Goal: Check status: Check status

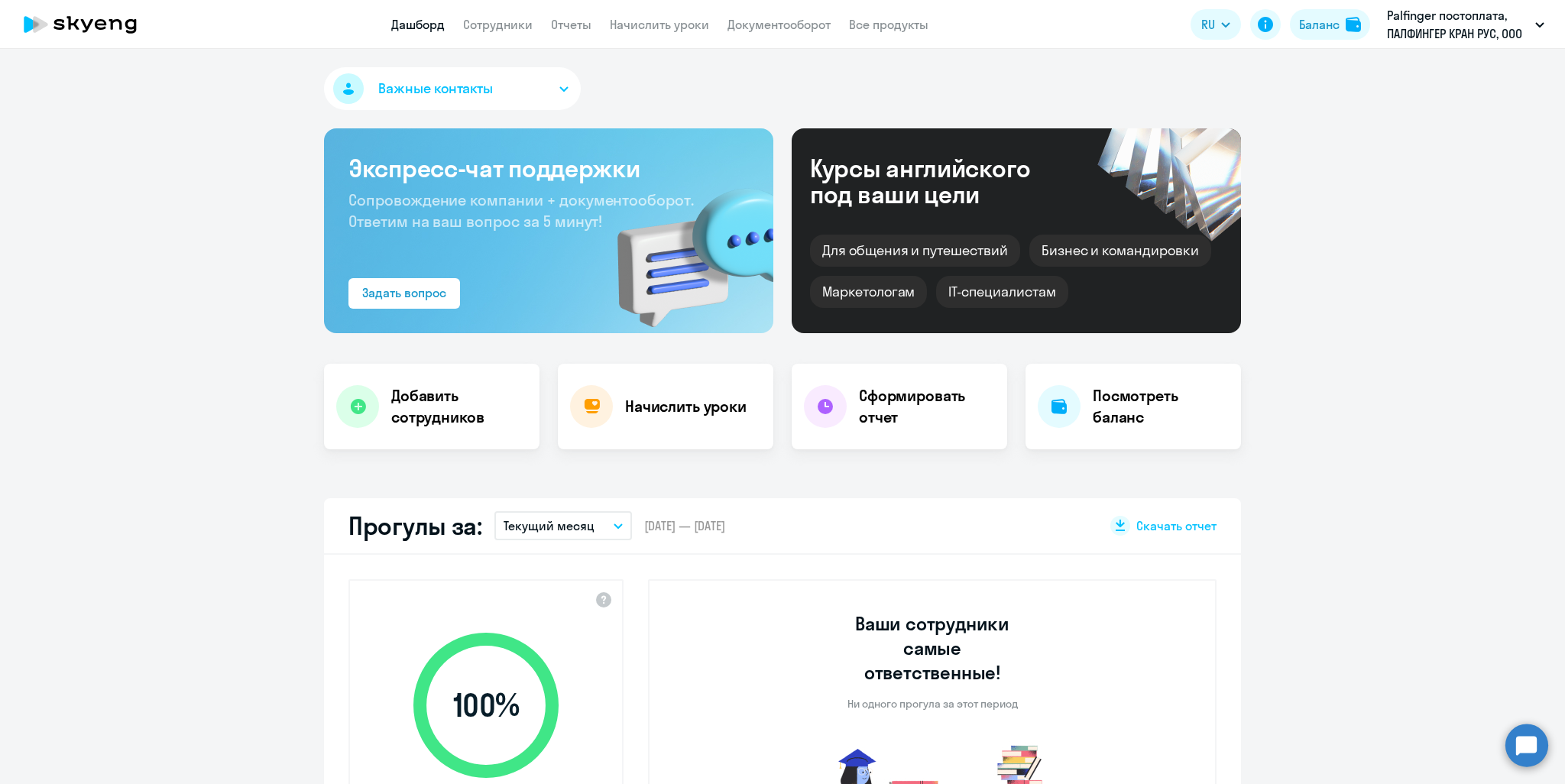
select select "30"
click at [501, 21] on link "Сотрудники" at bounding box center [498, 25] width 70 height 16
select select "30"
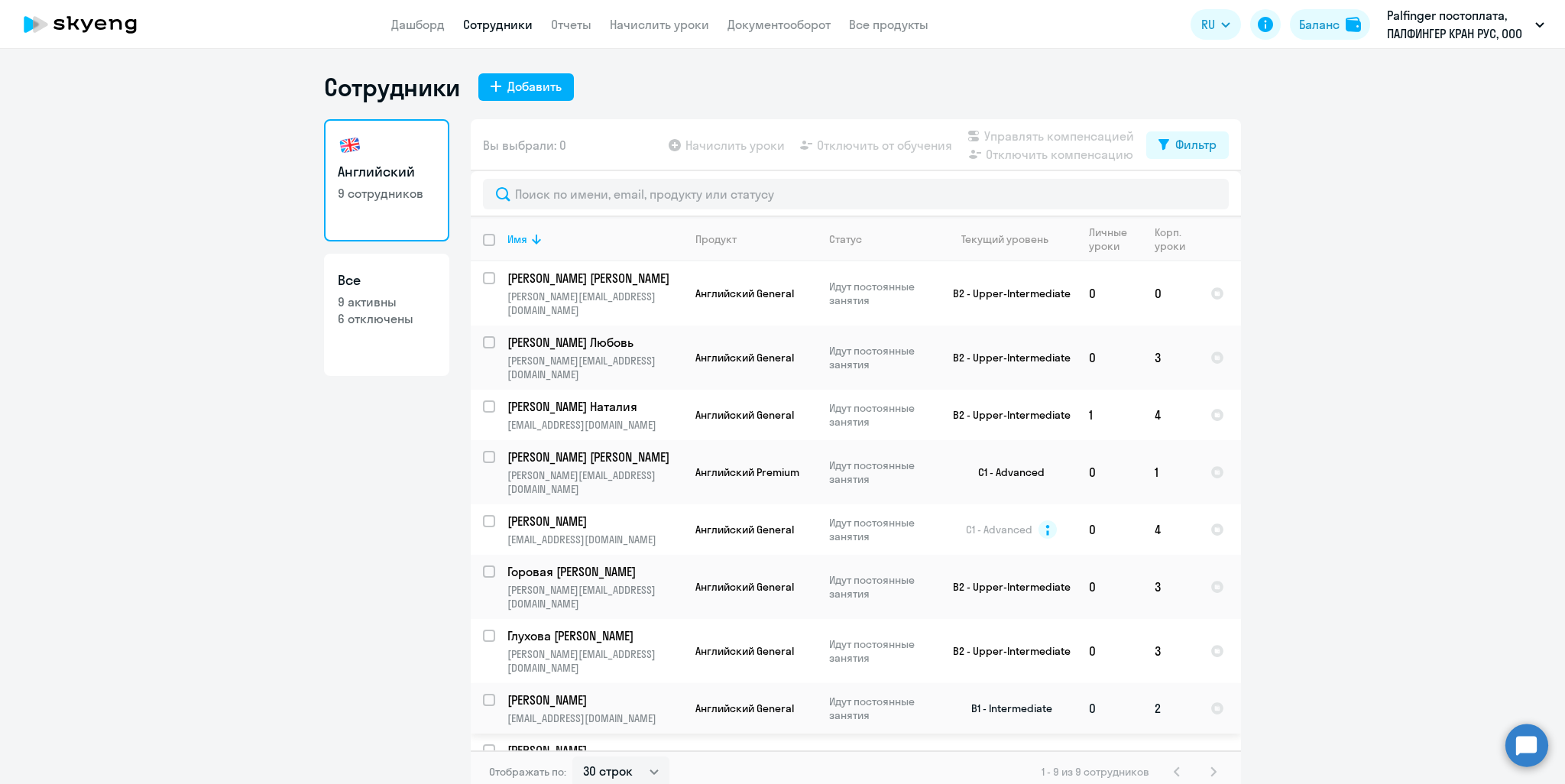
click at [577, 692] on p "[PERSON_NAME]" at bounding box center [594, 700] width 172 height 17
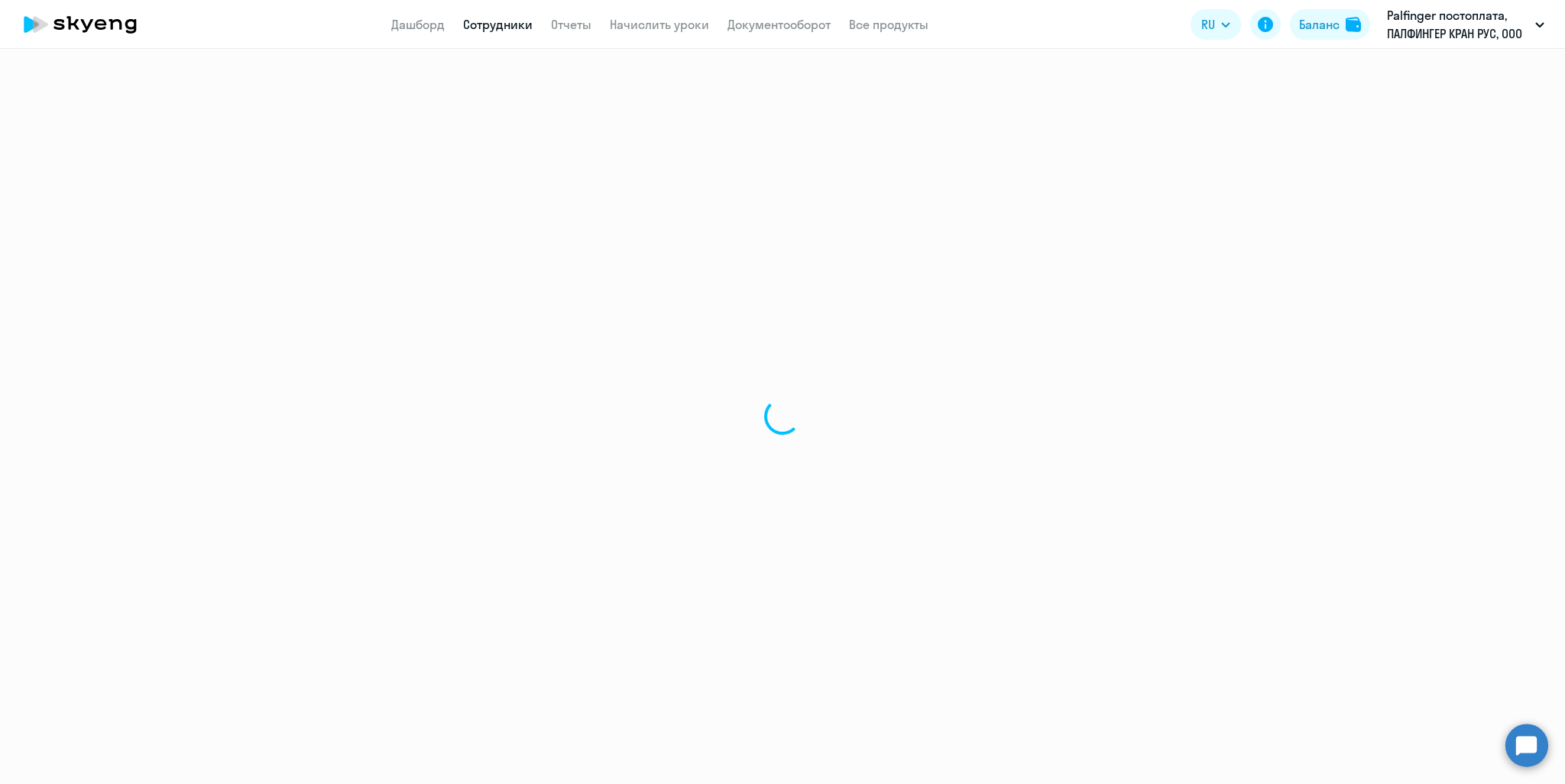
select select "english"
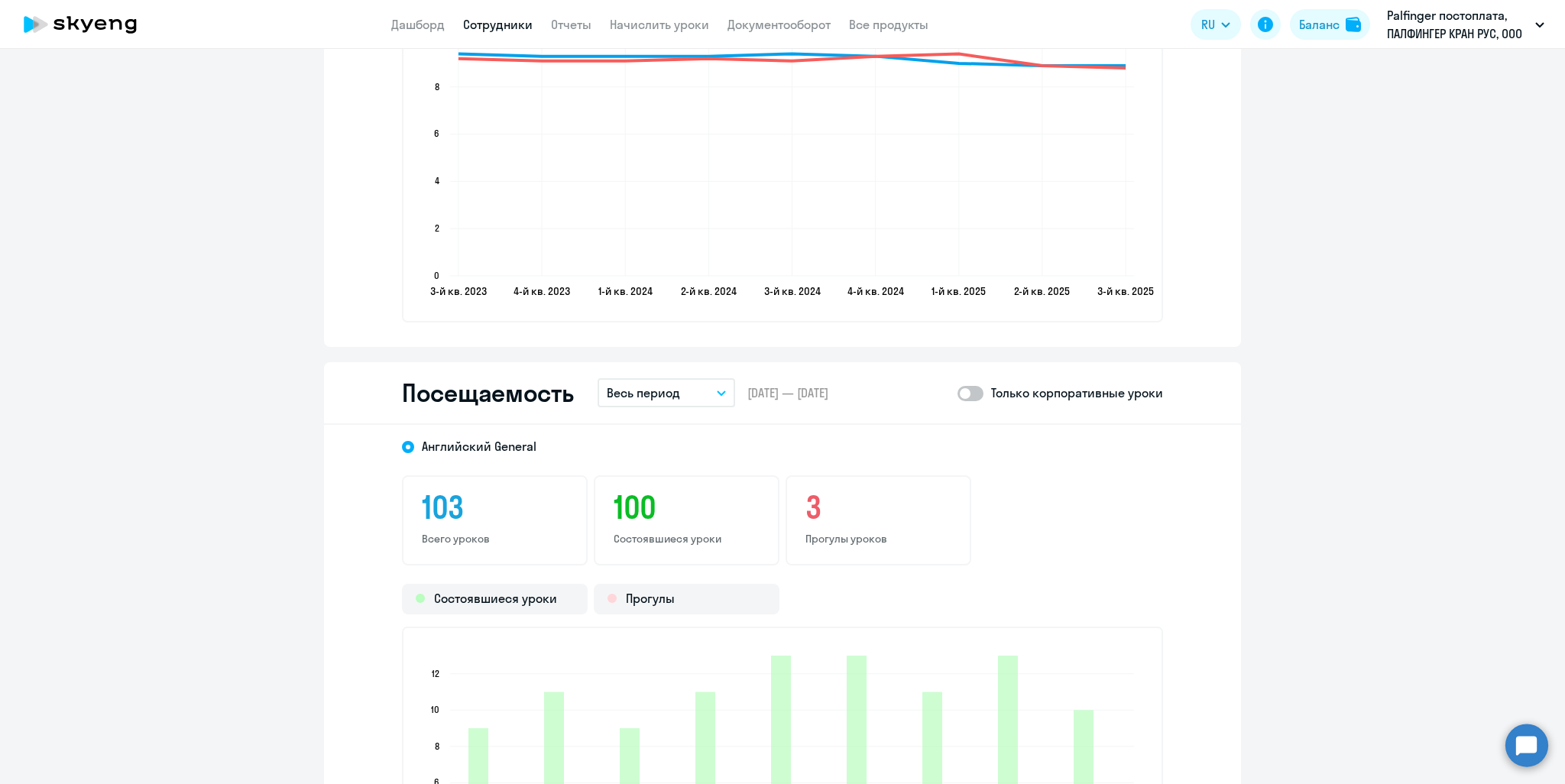
scroll to position [2063, 0]
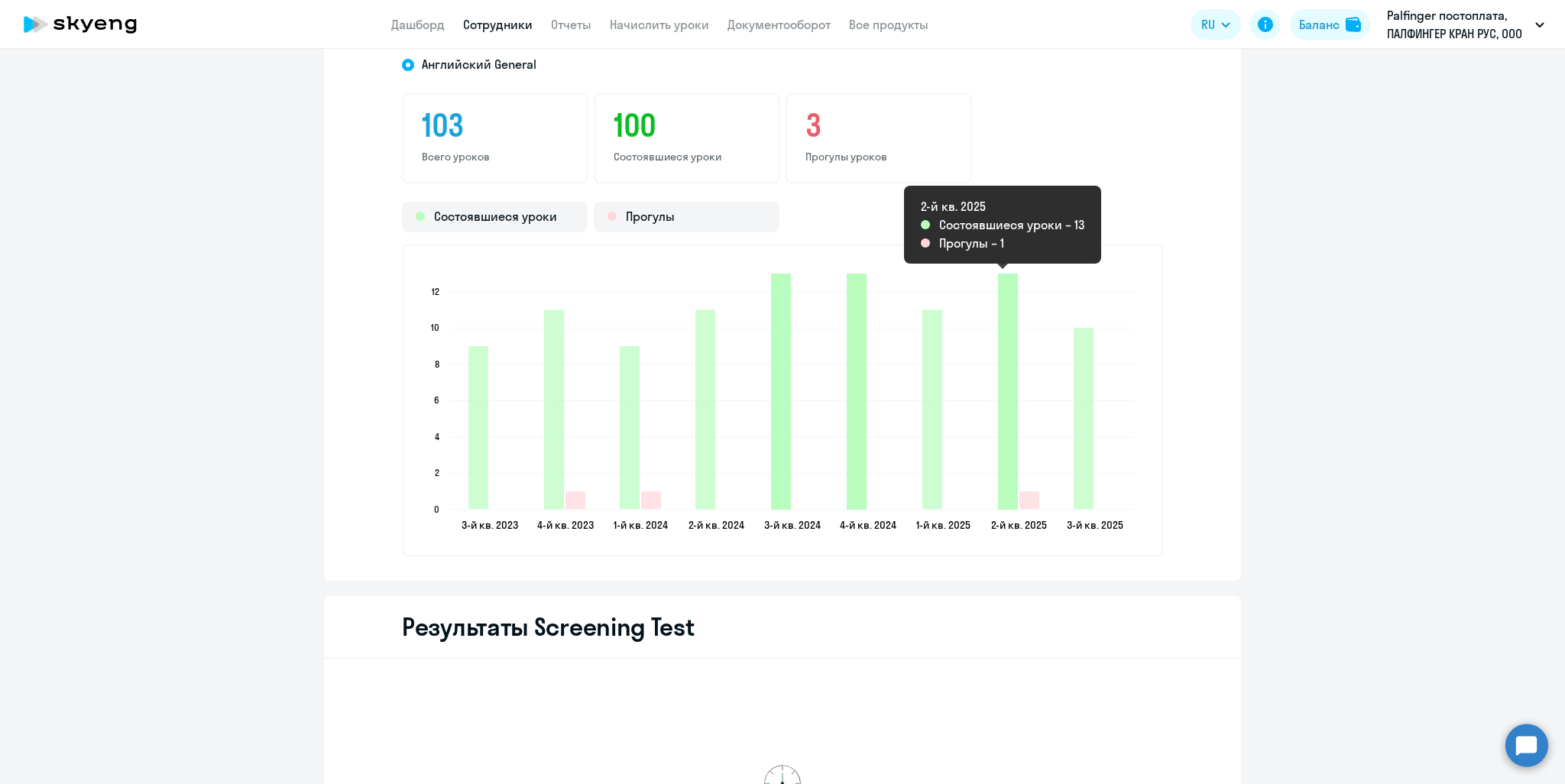
click at [1006, 463] on icon "2025-06-26T21:00:00.000Z Состоявшиеся уроки 13" at bounding box center [1008, 391] width 20 height 236
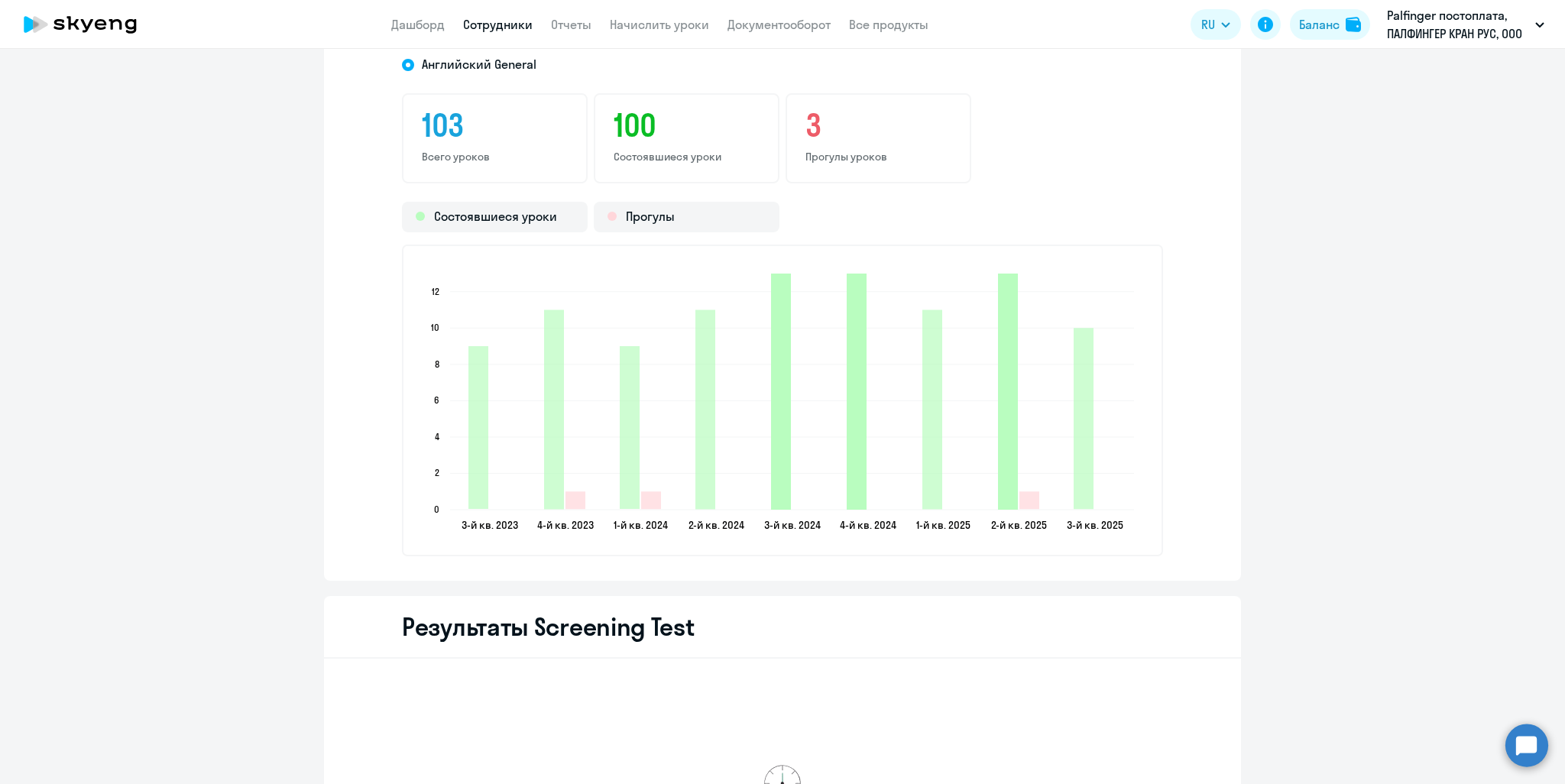
click at [1002, 457] on icon "2025-06-26T21:00:00.000Z Состоявшиеся уроки 13" at bounding box center [1008, 391] width 20 height 236
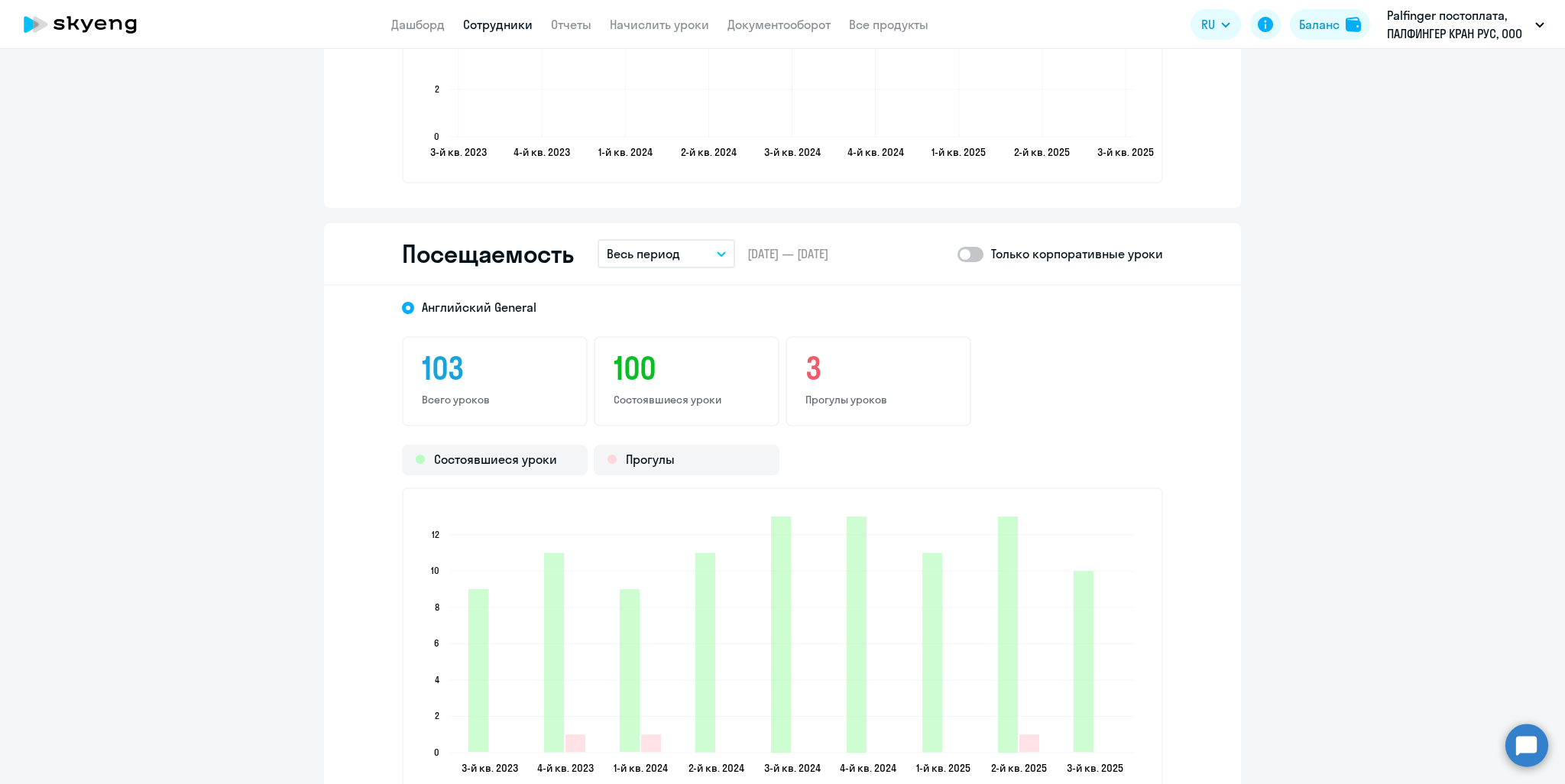
scroll to position [1757, 0]
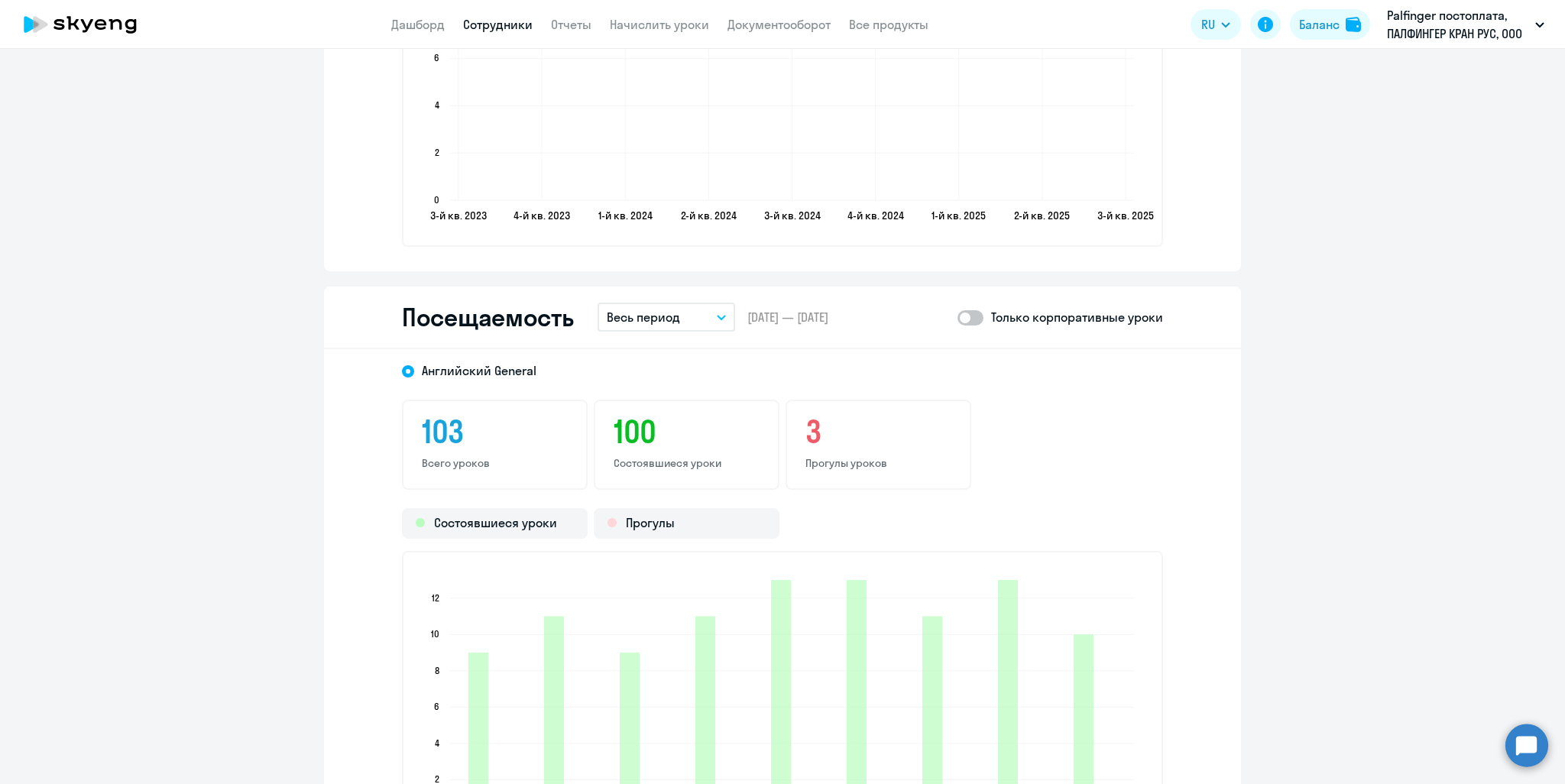
click at [717, 315] on icon "button" at bounding box center [721, 317] width 9 height 5
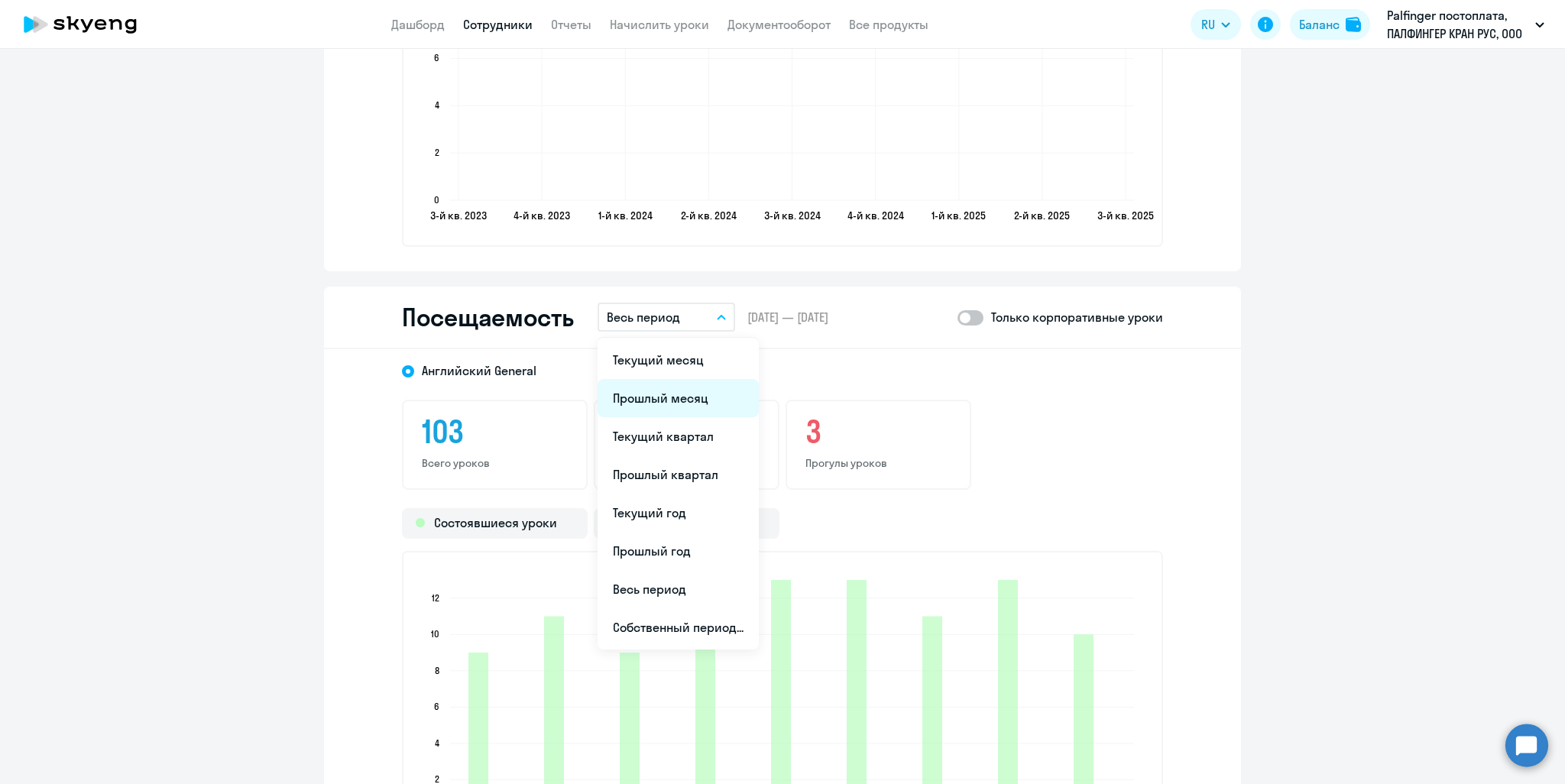
click at [683, 400] on li "Прошлый месяц" at bounding box center [678, 397] width 161 height 38
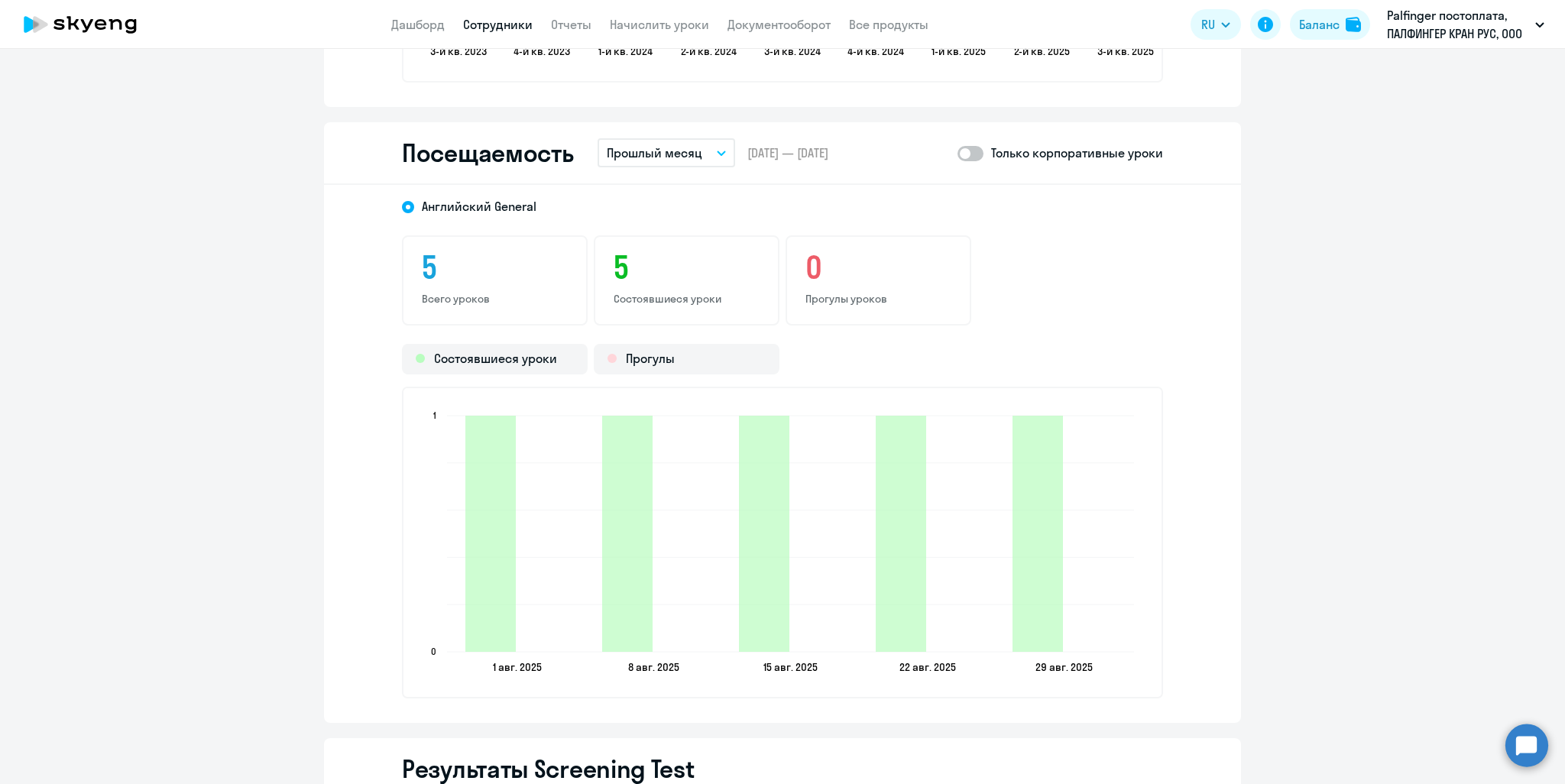
scroll to position [1986, 0]
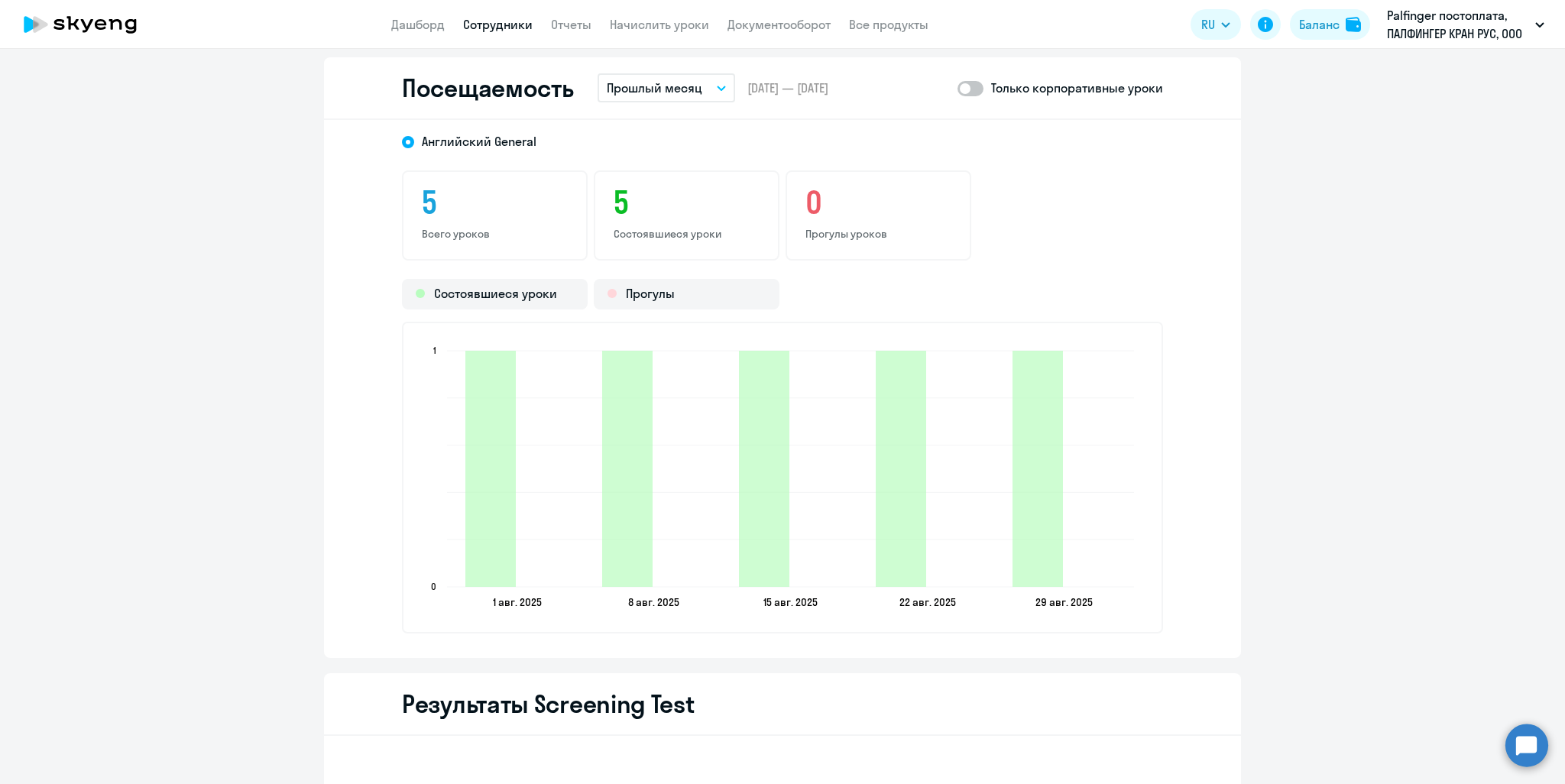
click at [710, 86] on button "Прошлый месяц" at bounding box center [666, 88] width 137 height 29
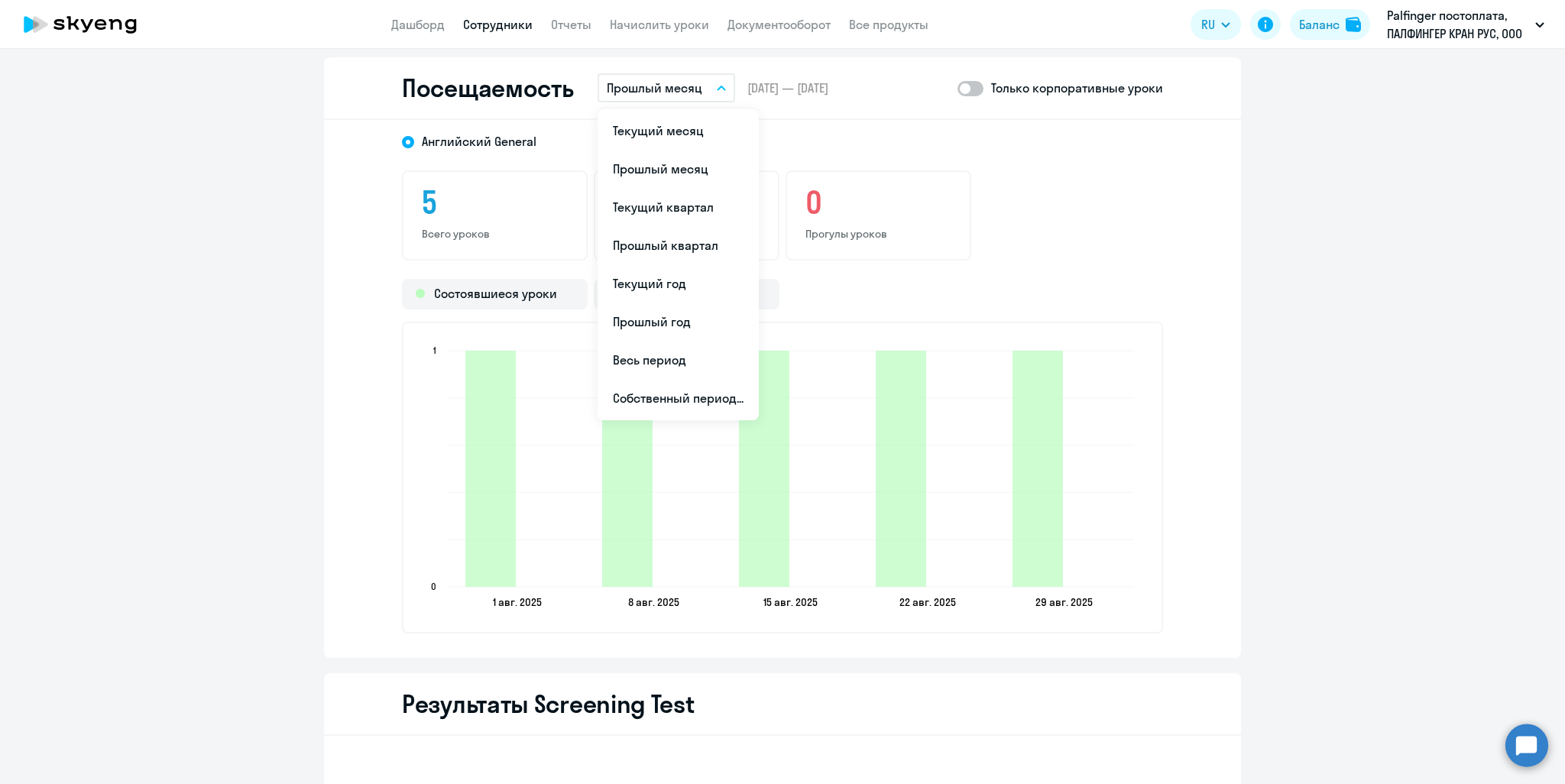
click at [717, 85] on icon "button" at bounding box center [721, 88] width 9 height 5
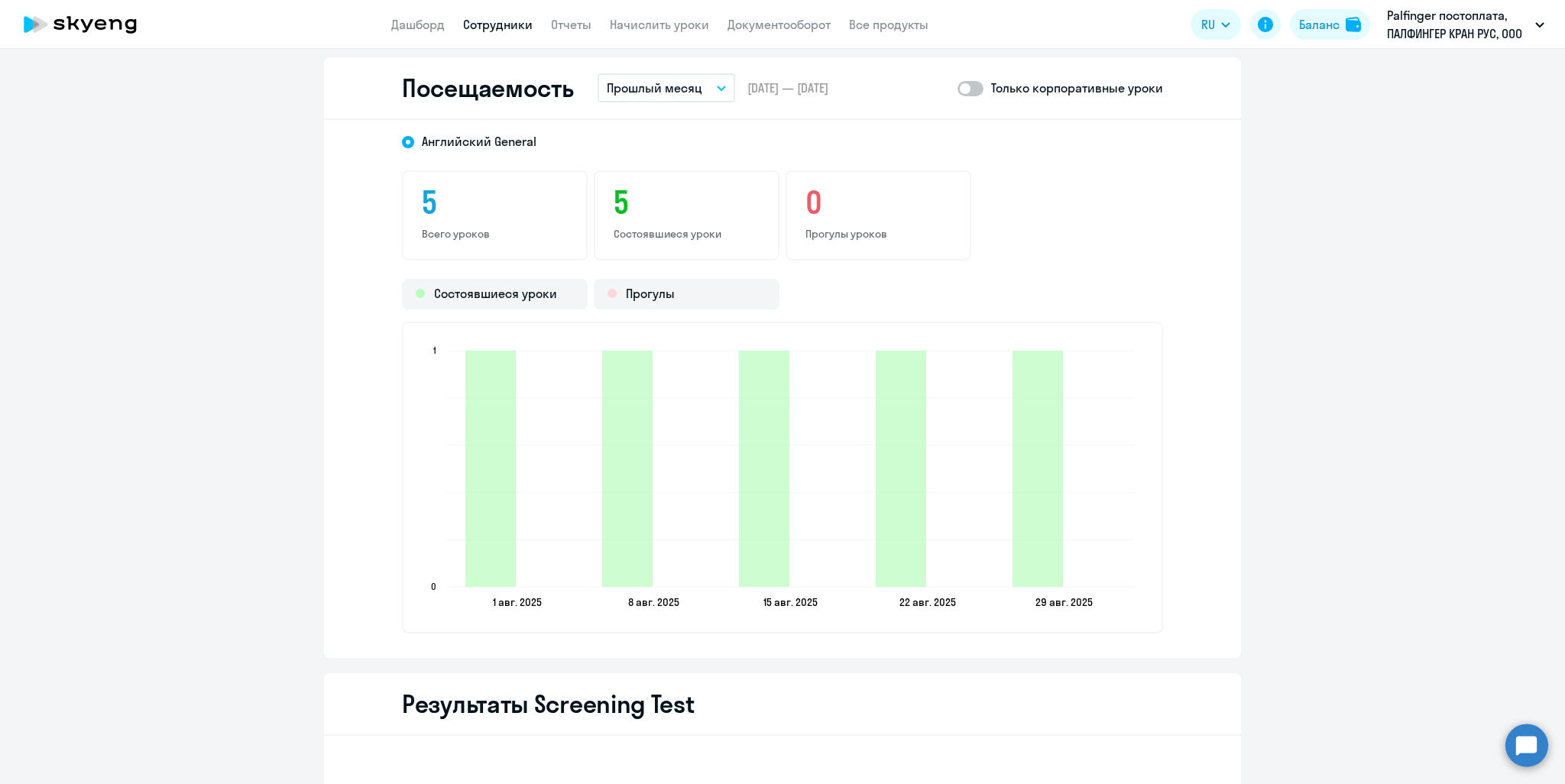
click at [717, 85] on icon "button" at bounding box center [721, 88] width 9 height 5
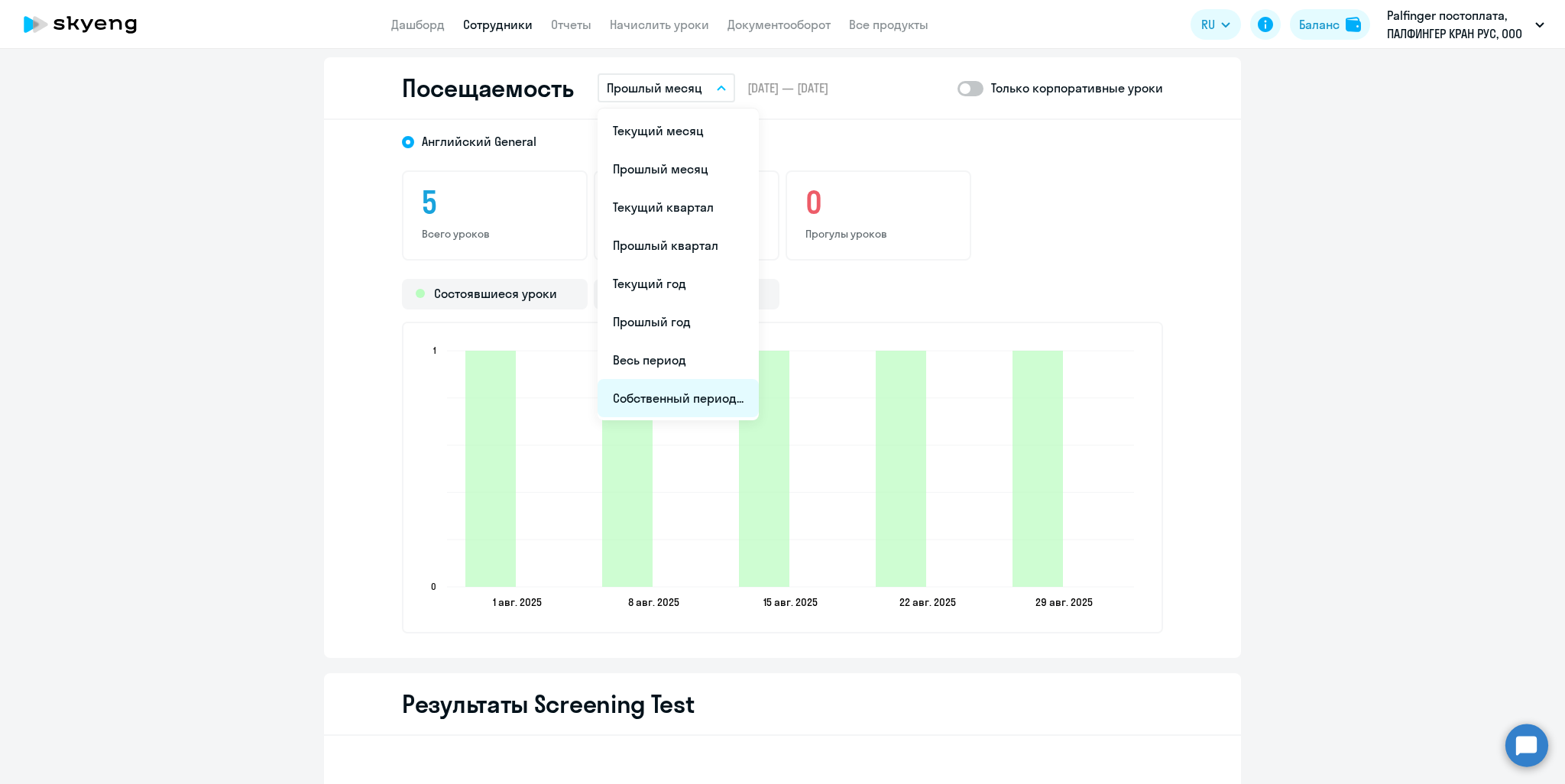
click at [663, 396] on li "Собственный период..." at bounding box center [678, 397] width 161 height 38
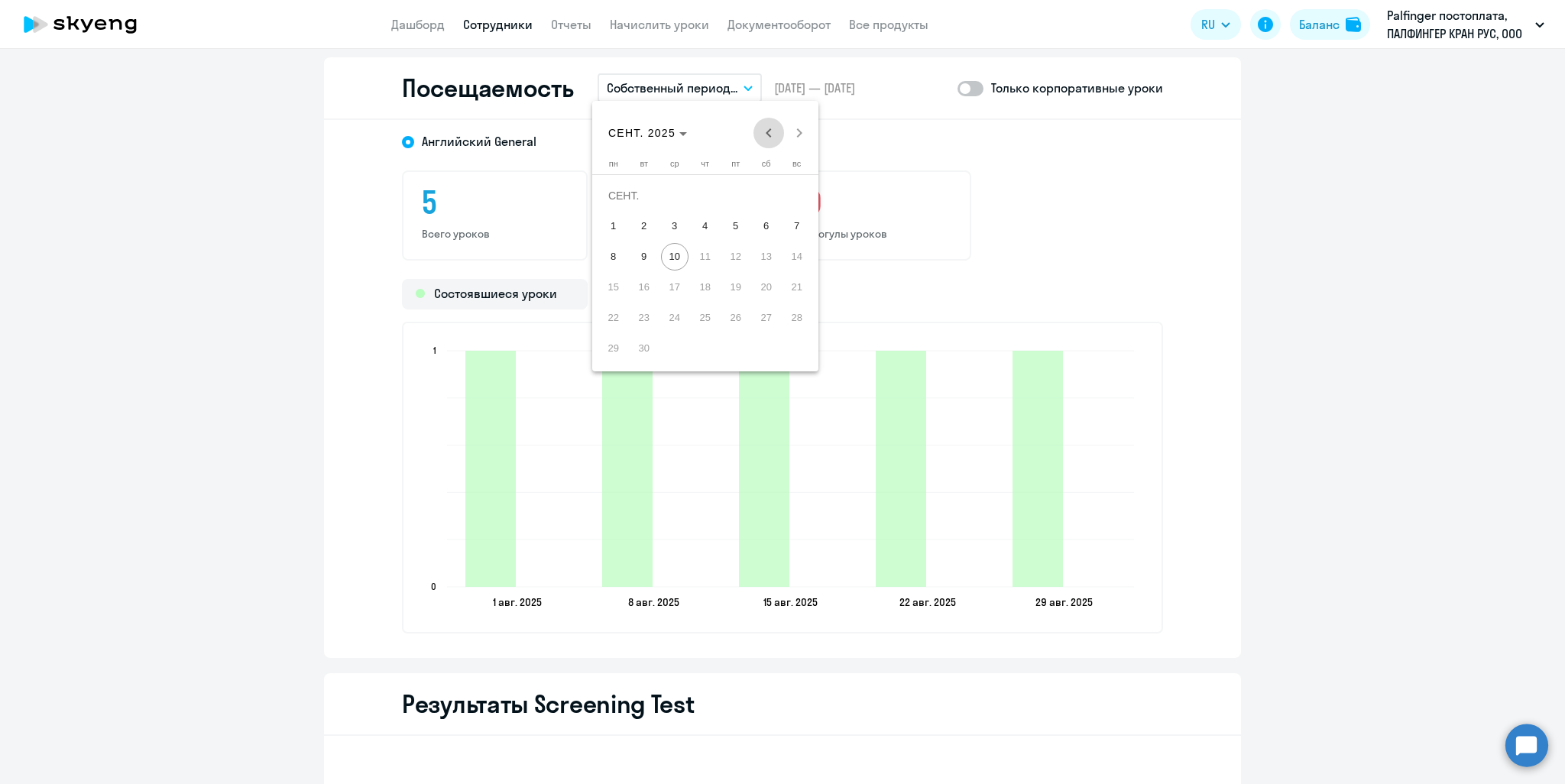
click at [766, 137] on span "Previous month" at bounding box center [769, 133] width 30 height 30
click at [765, 135] on span "Previous month" at bounding box center [769, 133] width 30 height 30
click at [641, 224] on span "1" at bounding box center [644, 226] width 27 height 27
click at [703, 346] on span "31" at bounding box center [705, 348] width 27 height 27
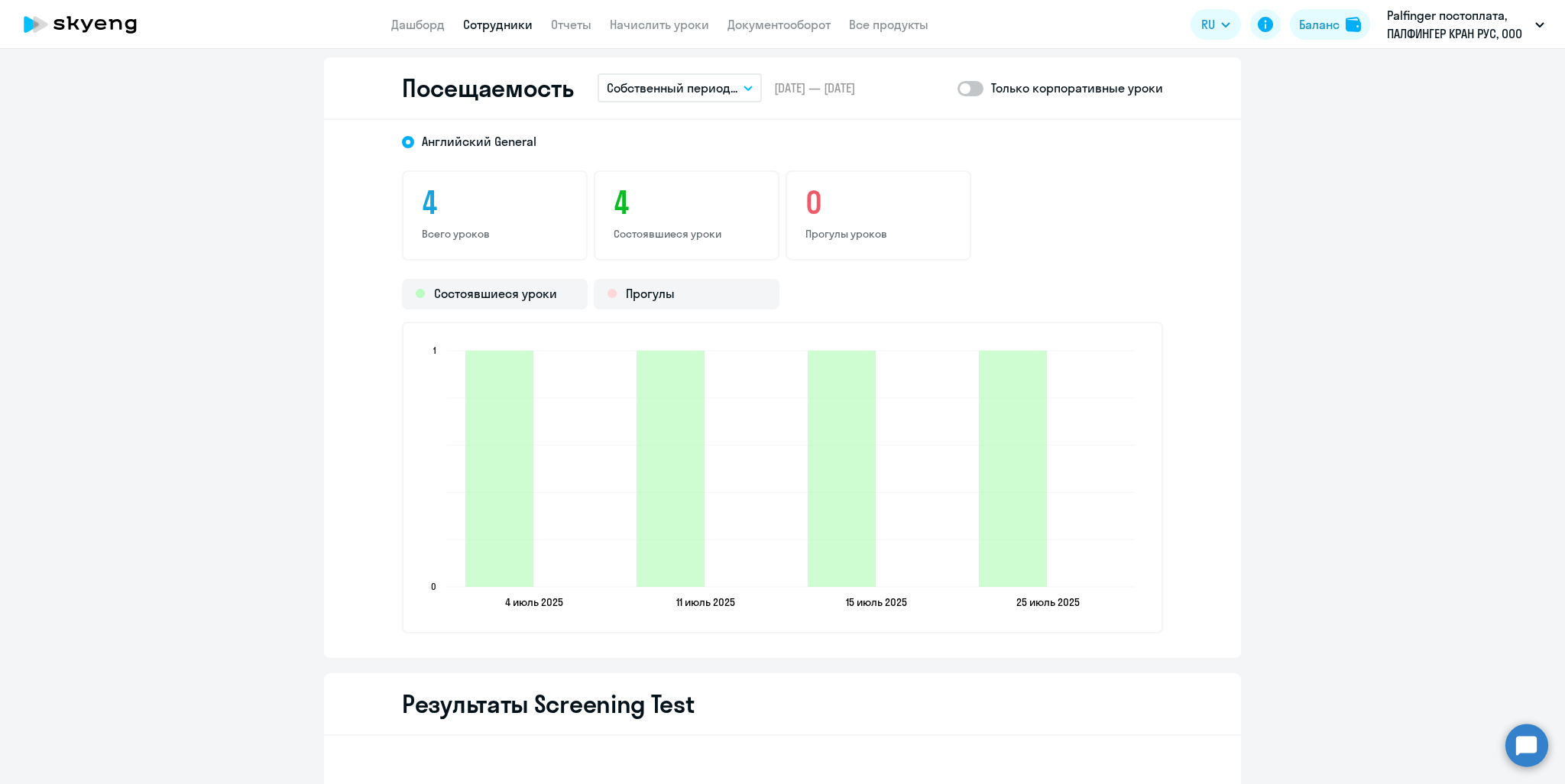
click at [741, 82] on button "Собственный период..." at bounding box center [680, 88] width 165 height 29
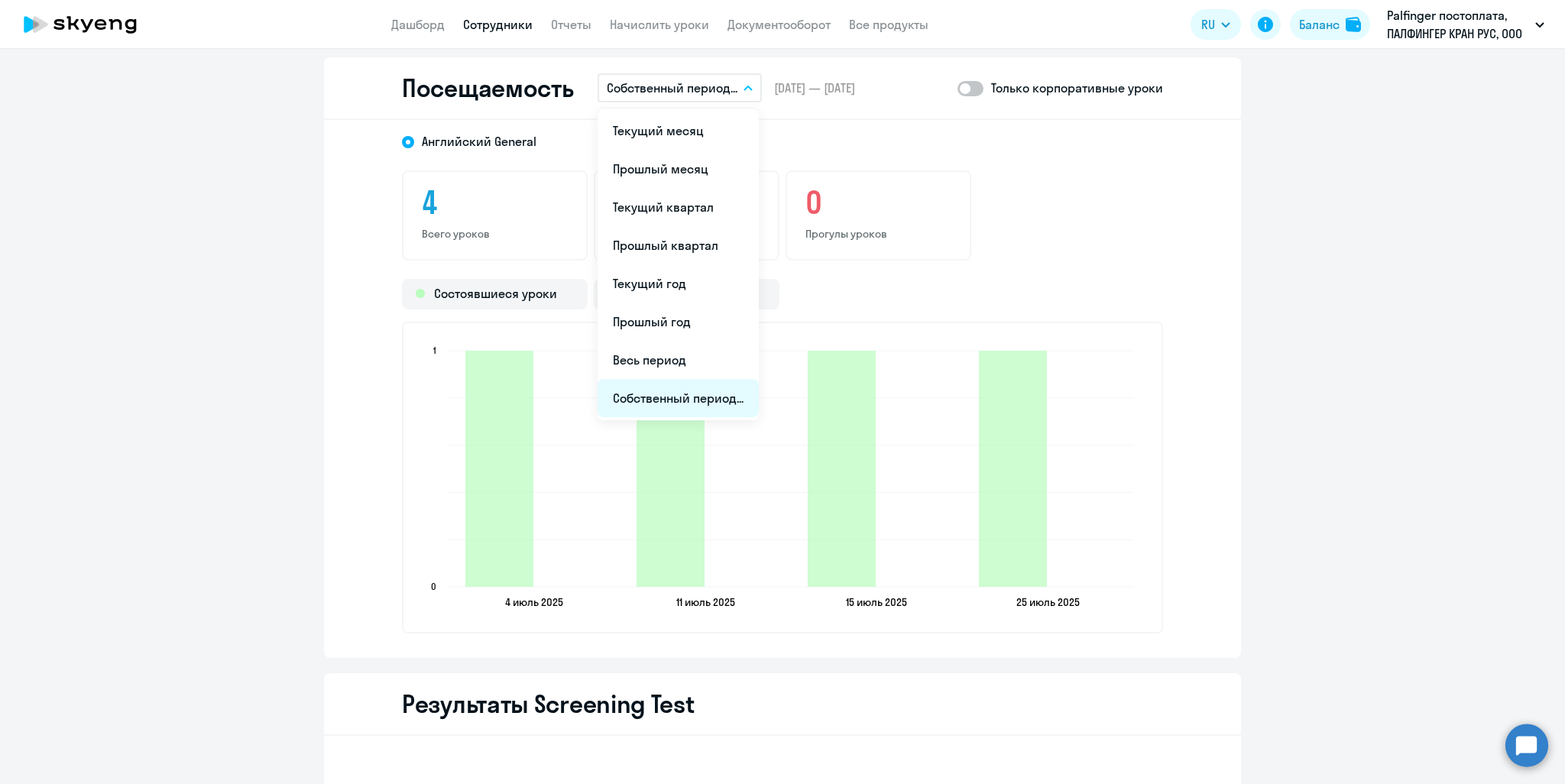
click at [668, 395] on li "Собственный период..." at bounding box center [678, 397] width 161 height 38
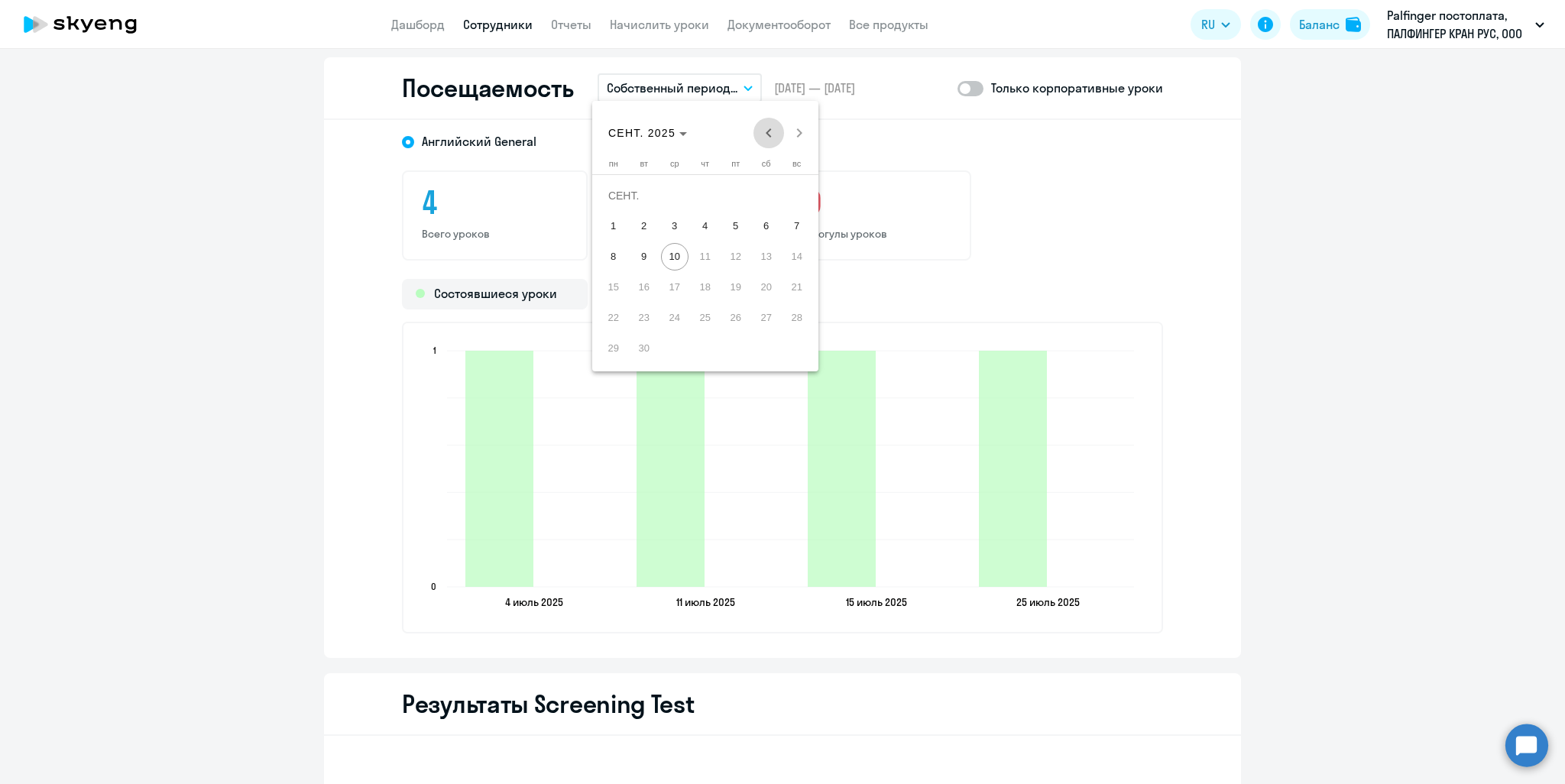
click at [765, 129] on span "Previous month" at bounding box center [769, 133] width 30 height 30
click at [765, 130] on span "Previous month" at bounding box center [769, 133] width 30 height 30
click at [789, 194] on span "1" at bounding box center [796, 195] width 27 height 27
click at [609, 346] on span "30" at bounding box center [613, 348] width 27 height 27
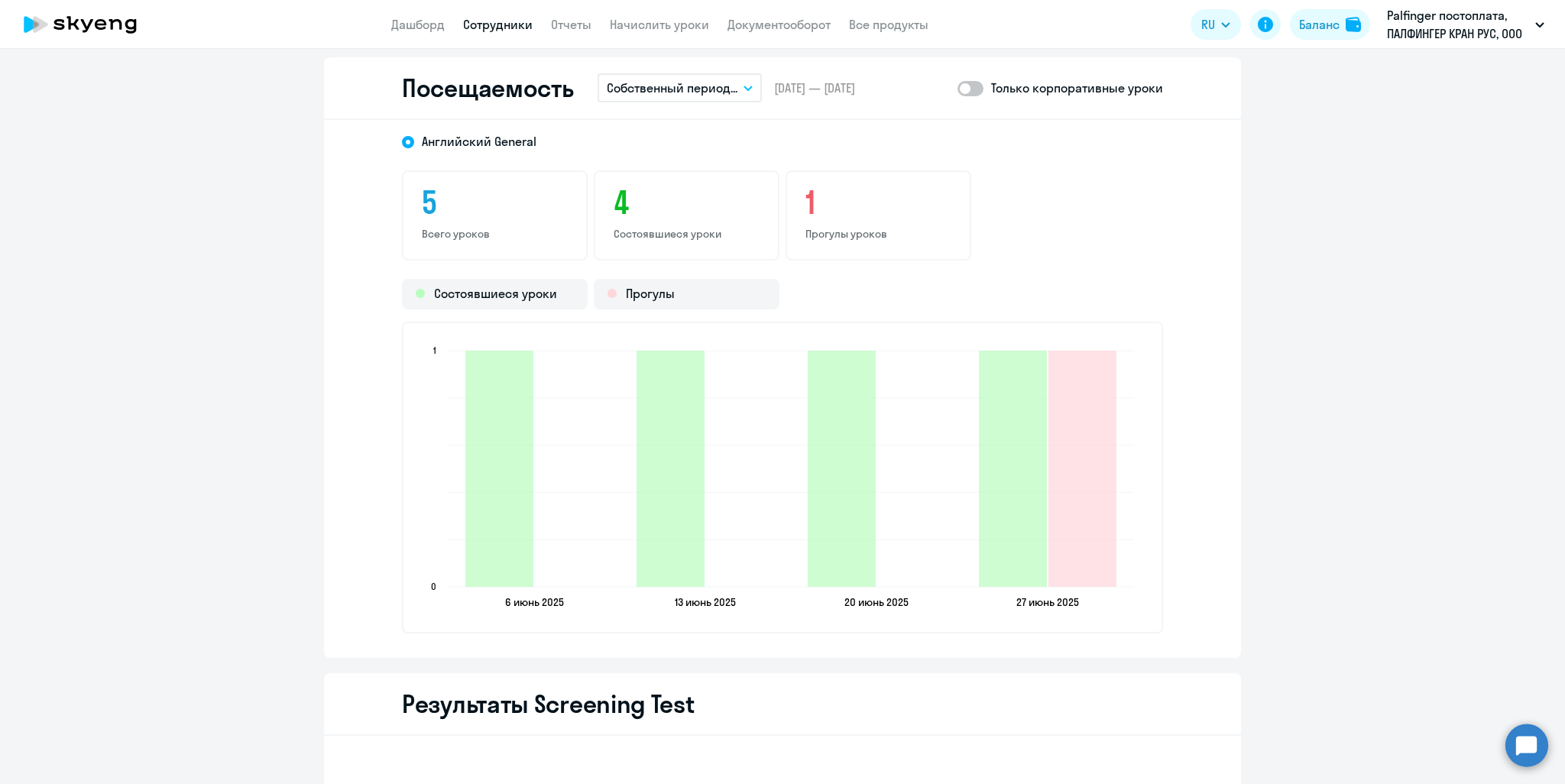
click at [744, 87] on icon "button" at bounding box center [748, 88] width 9 height 5
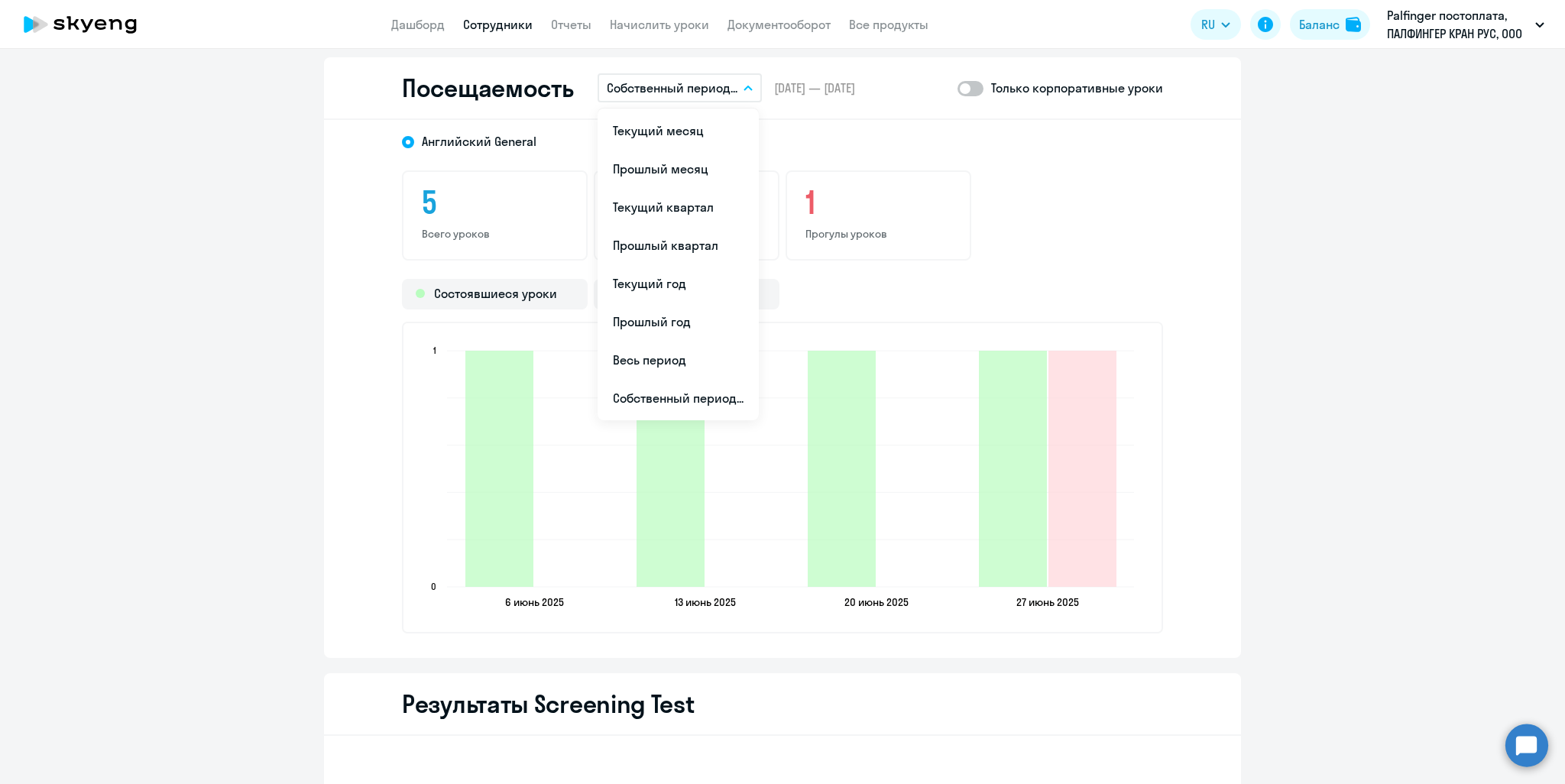
select select "30"
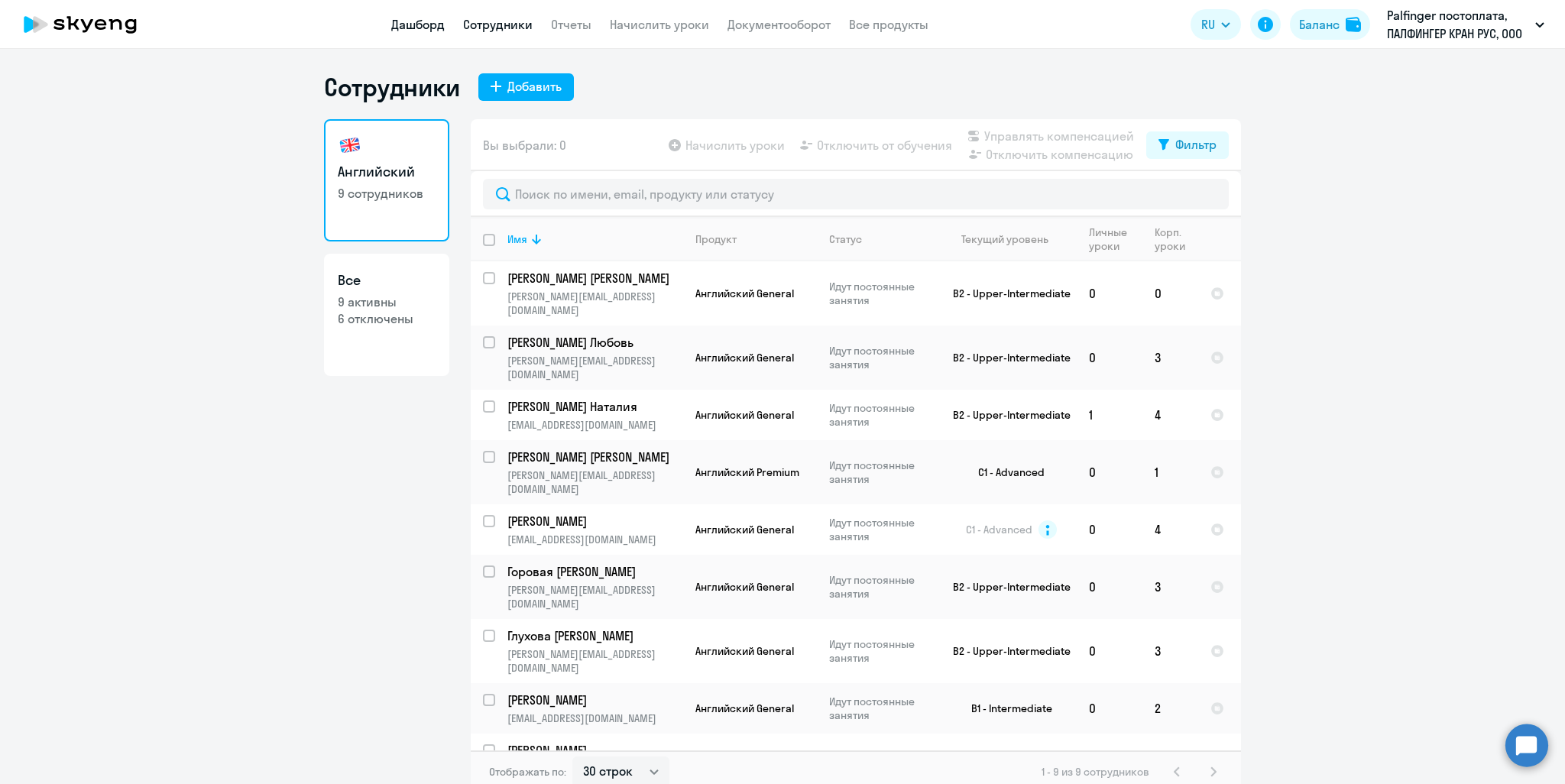
click at [425, 22] on link "Дашборд" at bounding box center [418, 25] width 54 height 16
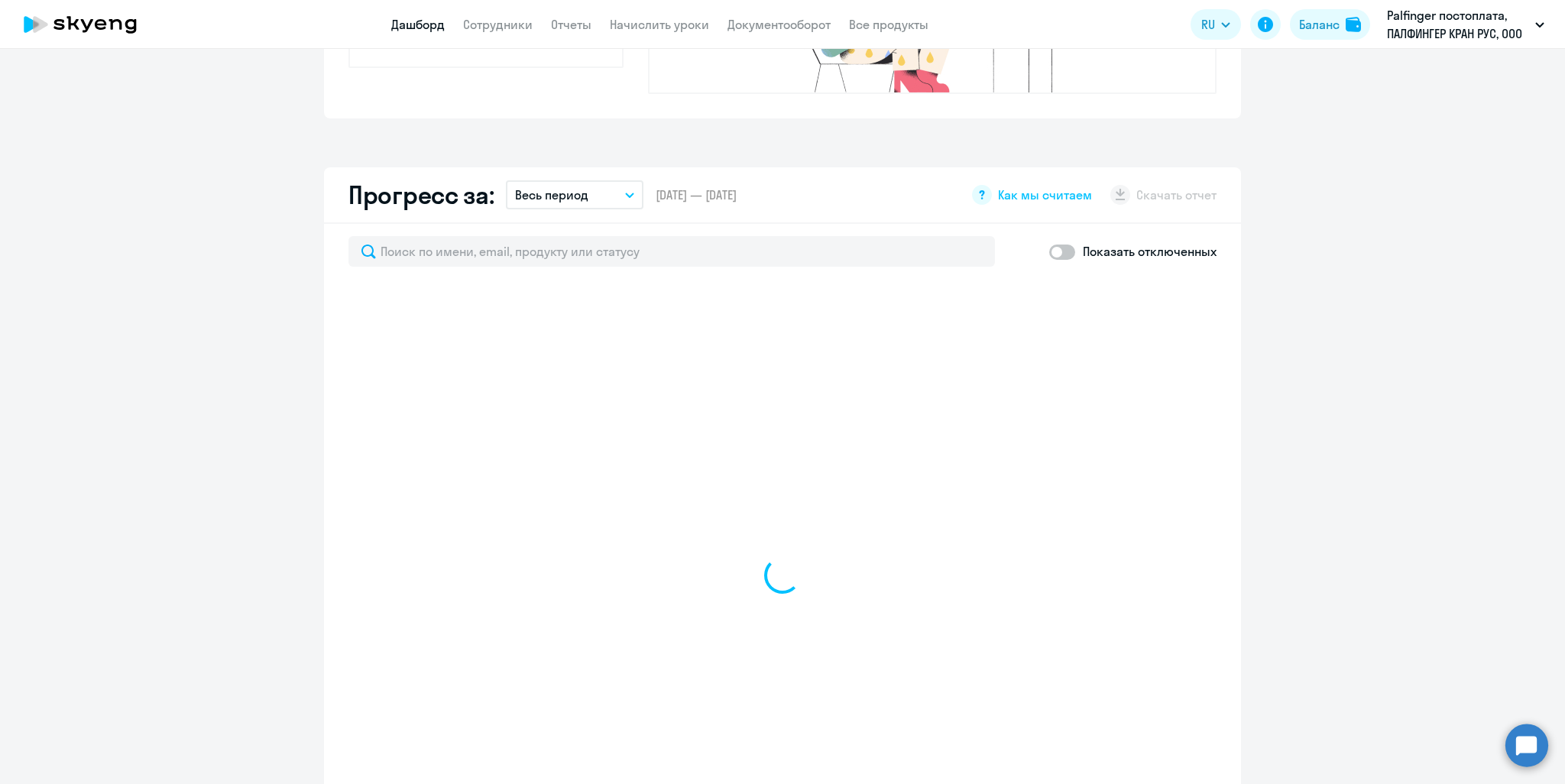
scroll to position [917, 0]
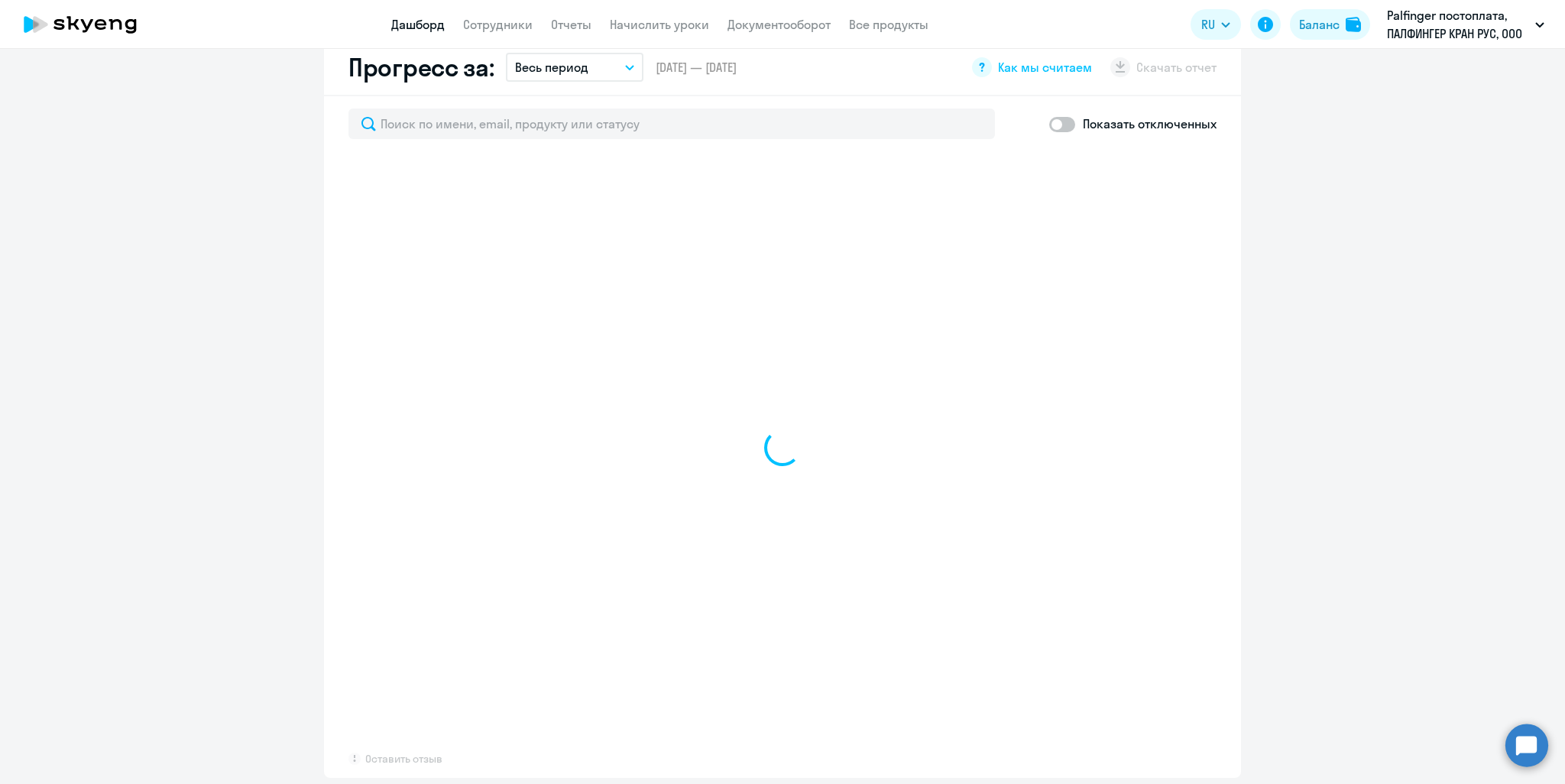
select select "30"
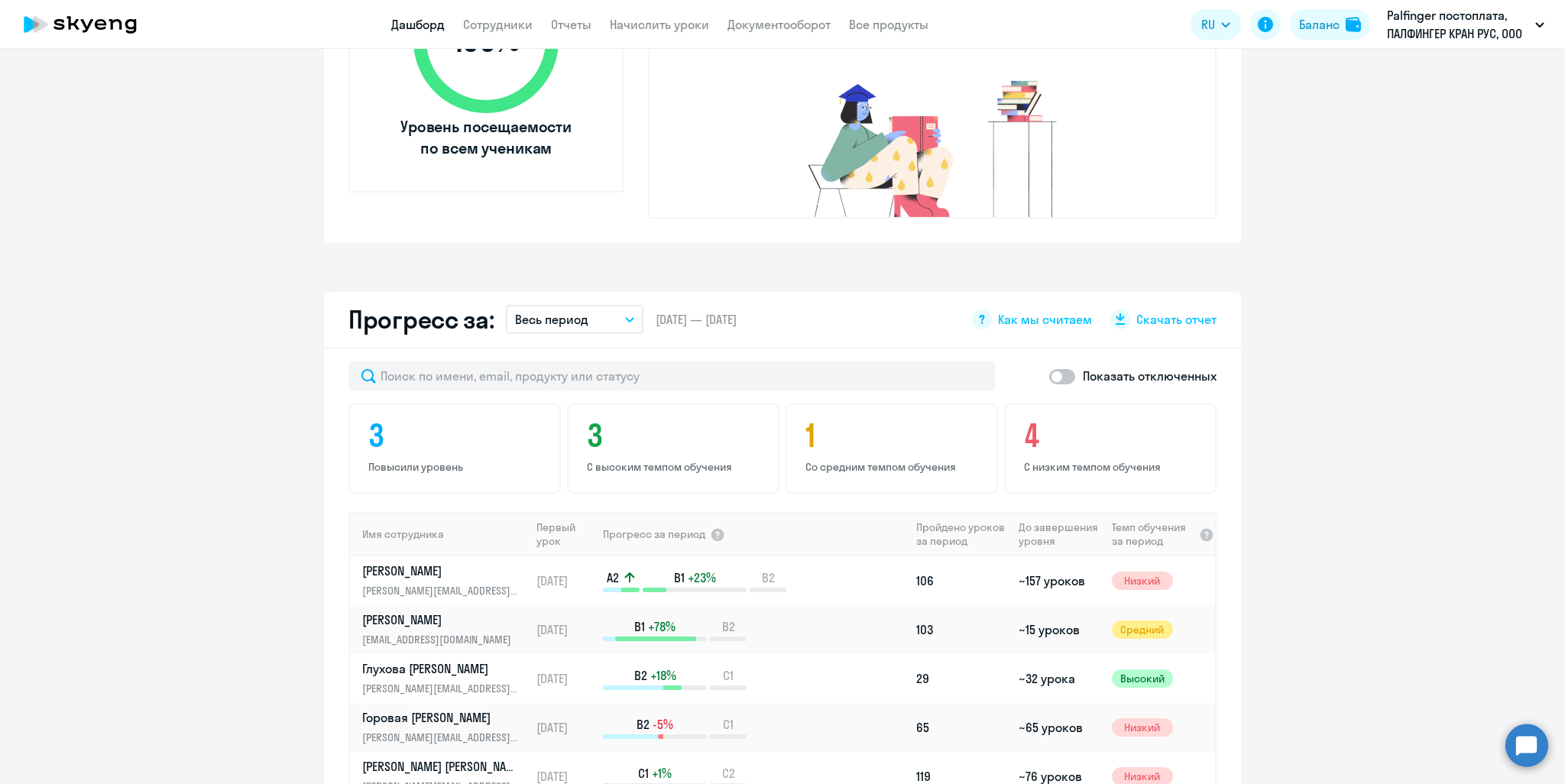
scroll to position [612, 0]
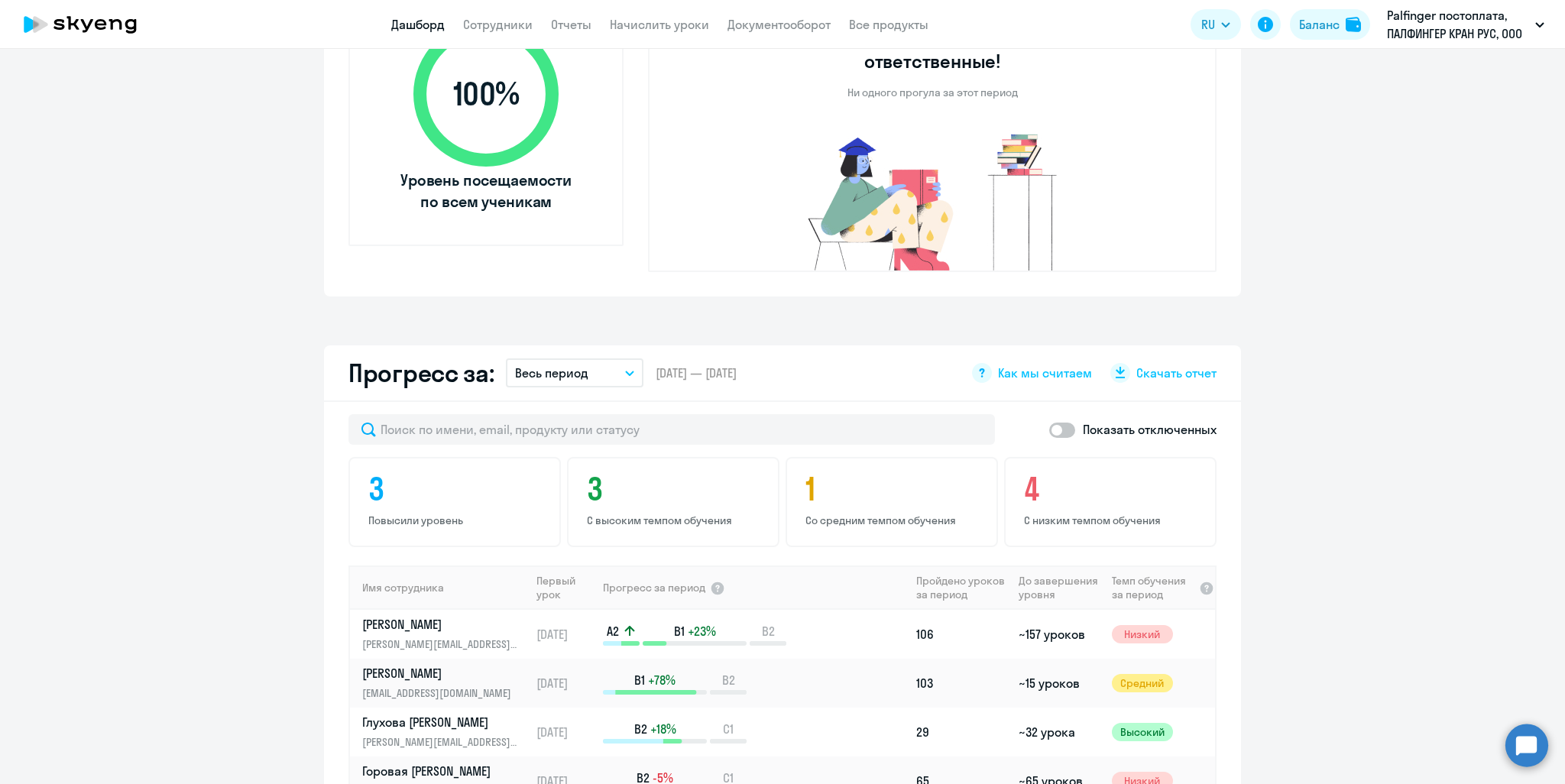
click at [625, 370] on icon "button" at bounding box center [630, 373] width 9 height 5
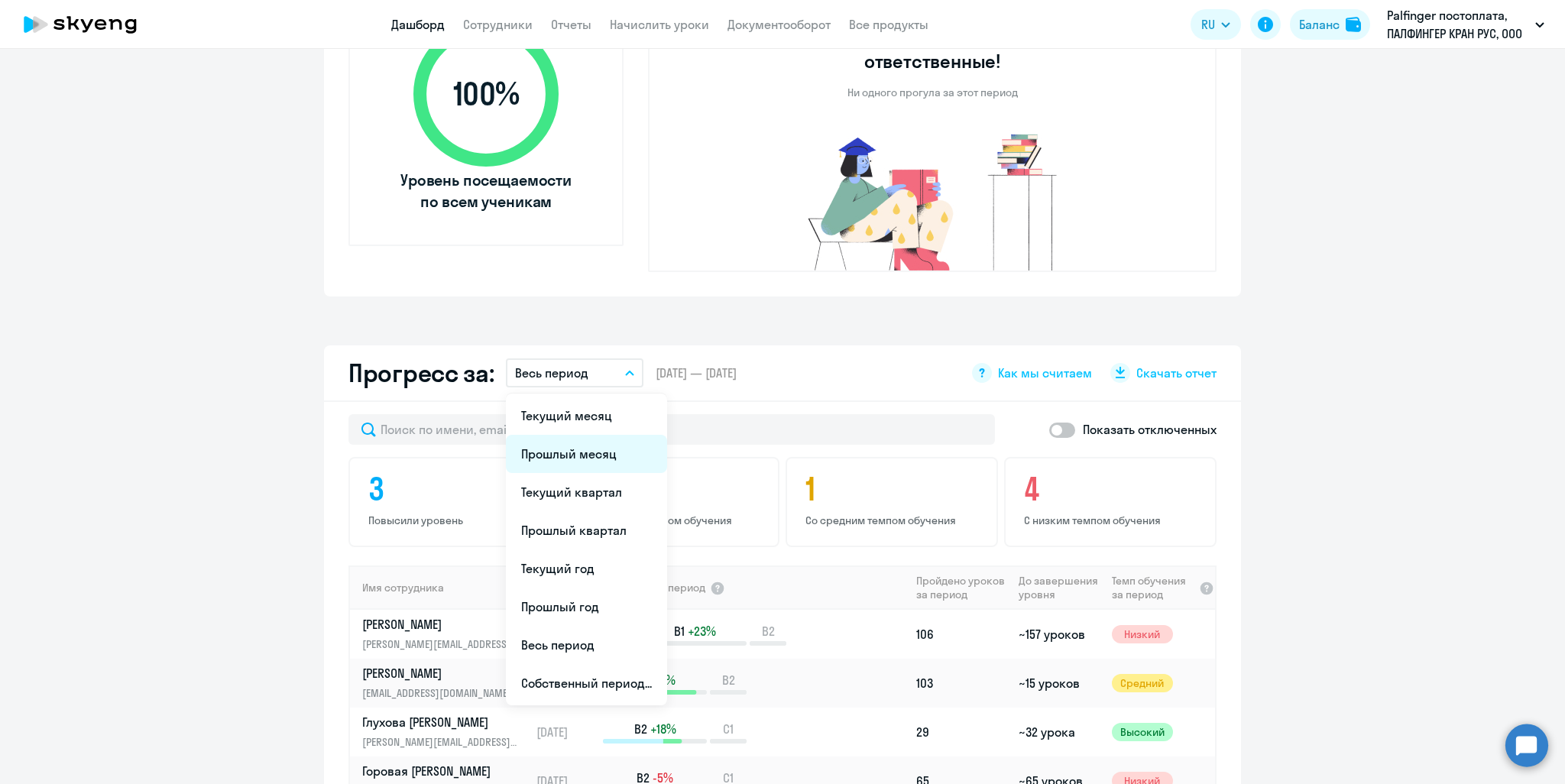
click at [581, 435] on li "Прошлый месяц" at bounding box center [587, 453] width 161 height 38
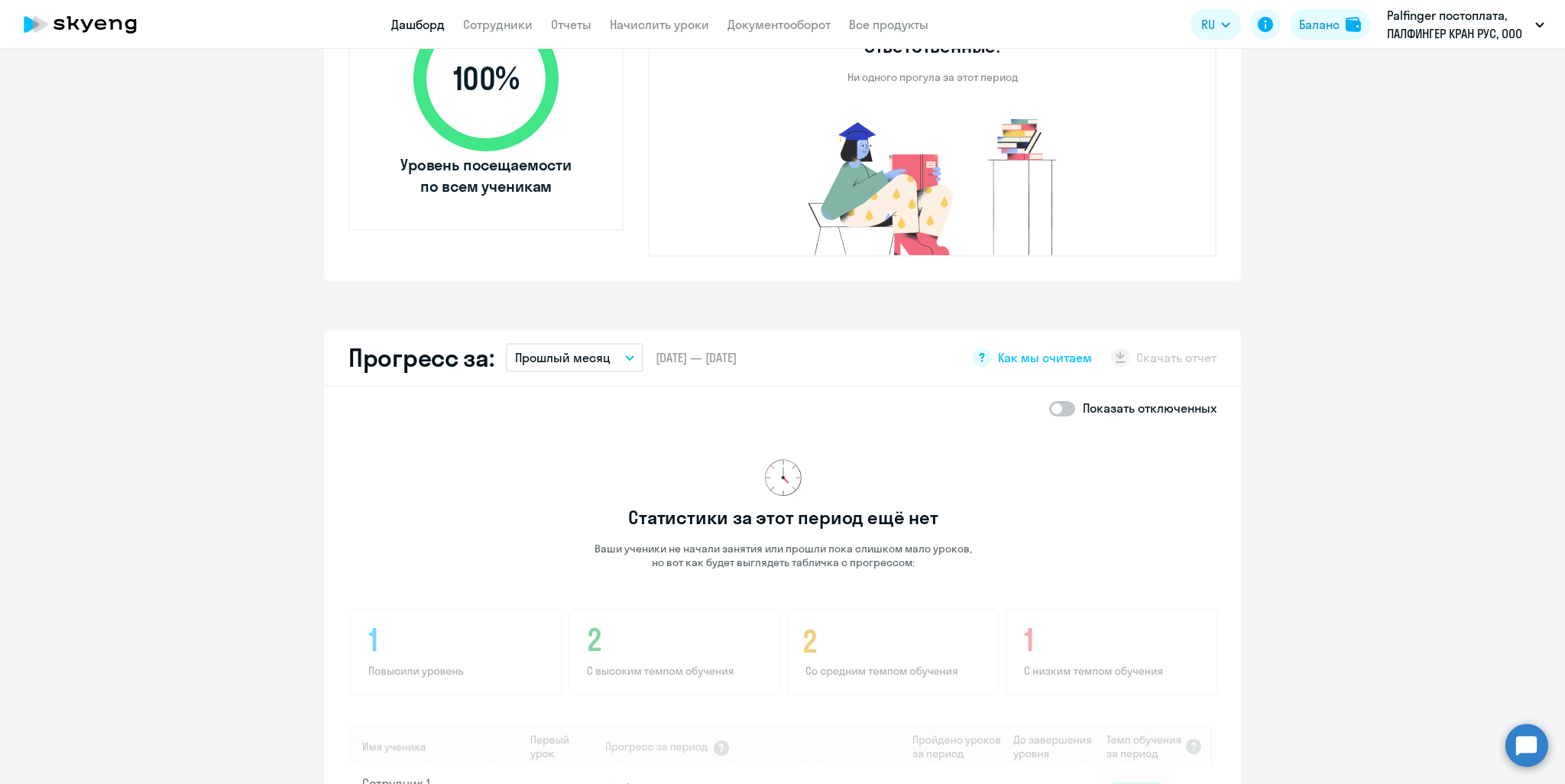
scroll to position [519, 0]
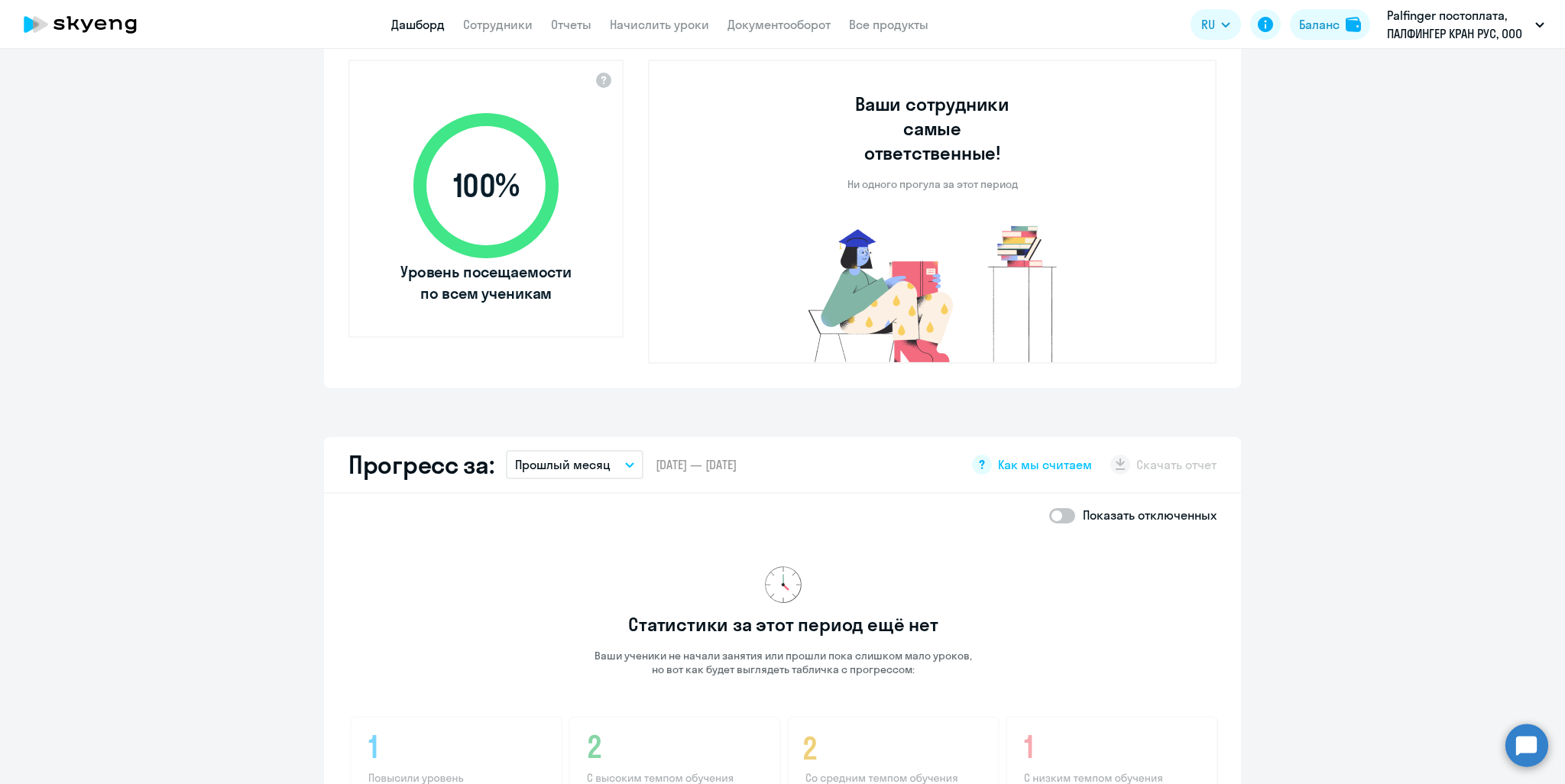
click at [626, 463] on icon "button" at bounding box center [630, 465] width 8 height 4
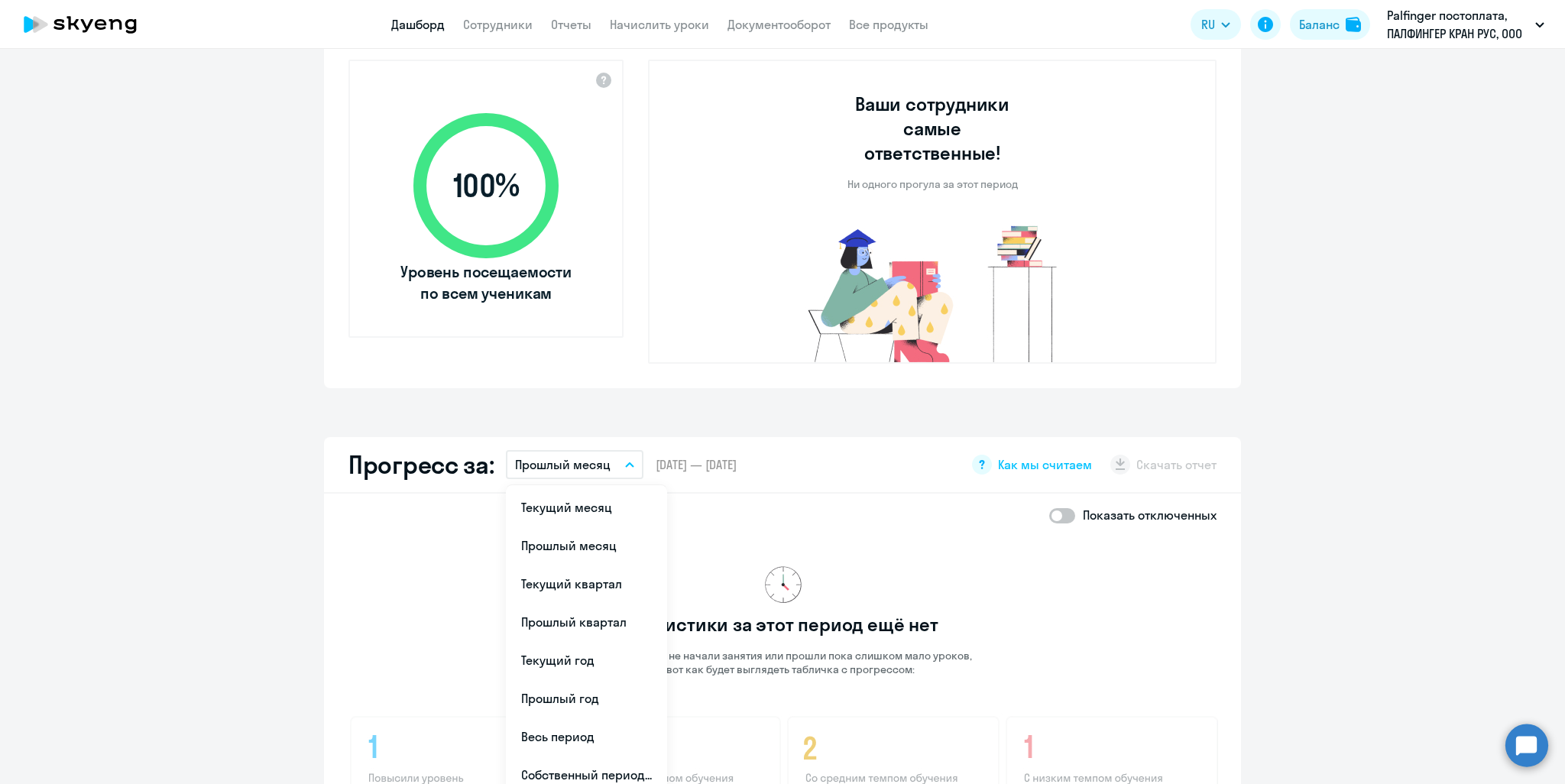
click at [880, 389] on div "Важные контакты Экспресс-чат поддержки Сопровождение компании + документооборот…" at bounding box center [782, 416] width 1565 height 735
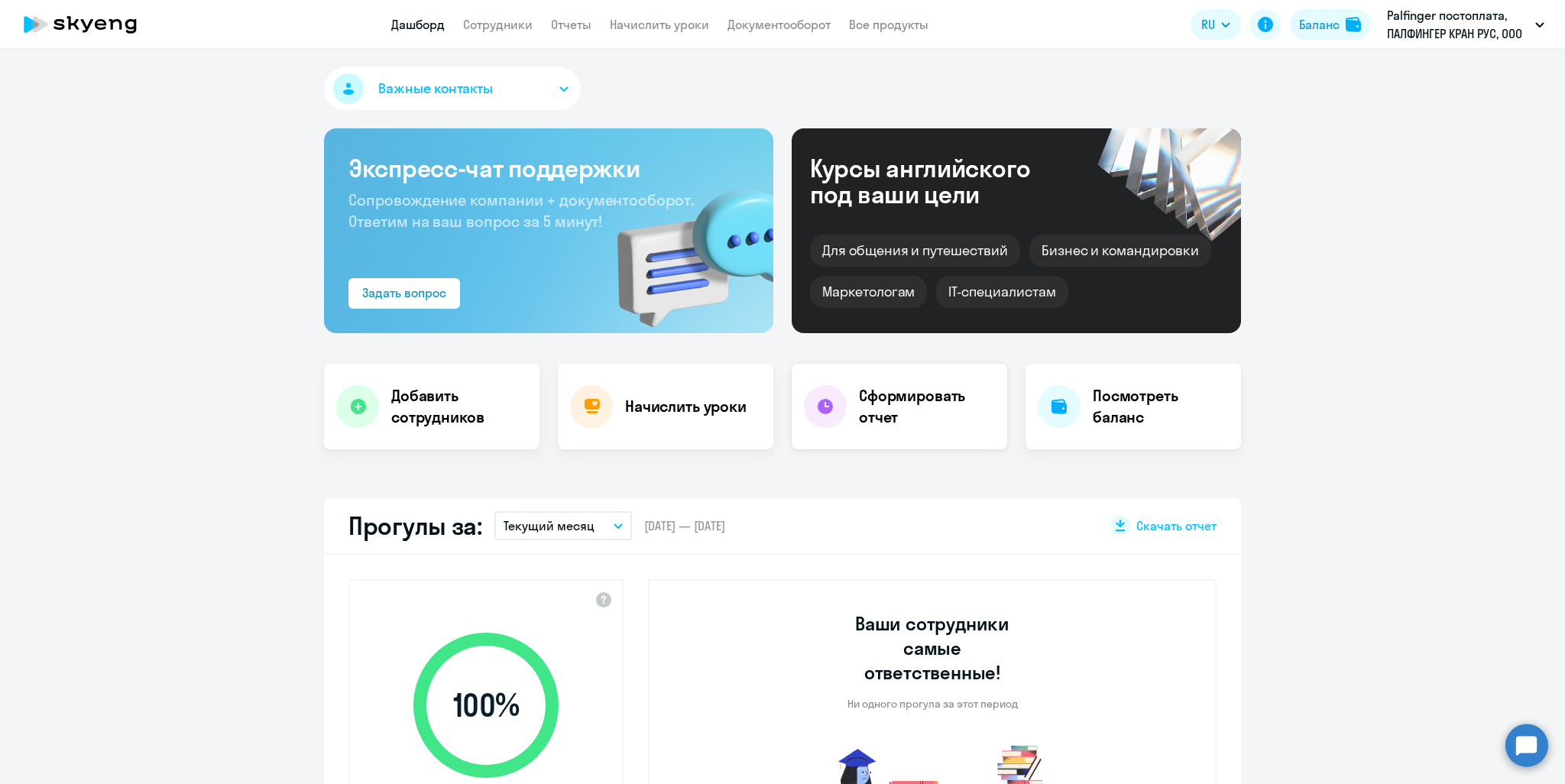
scroll to position [229, 0]
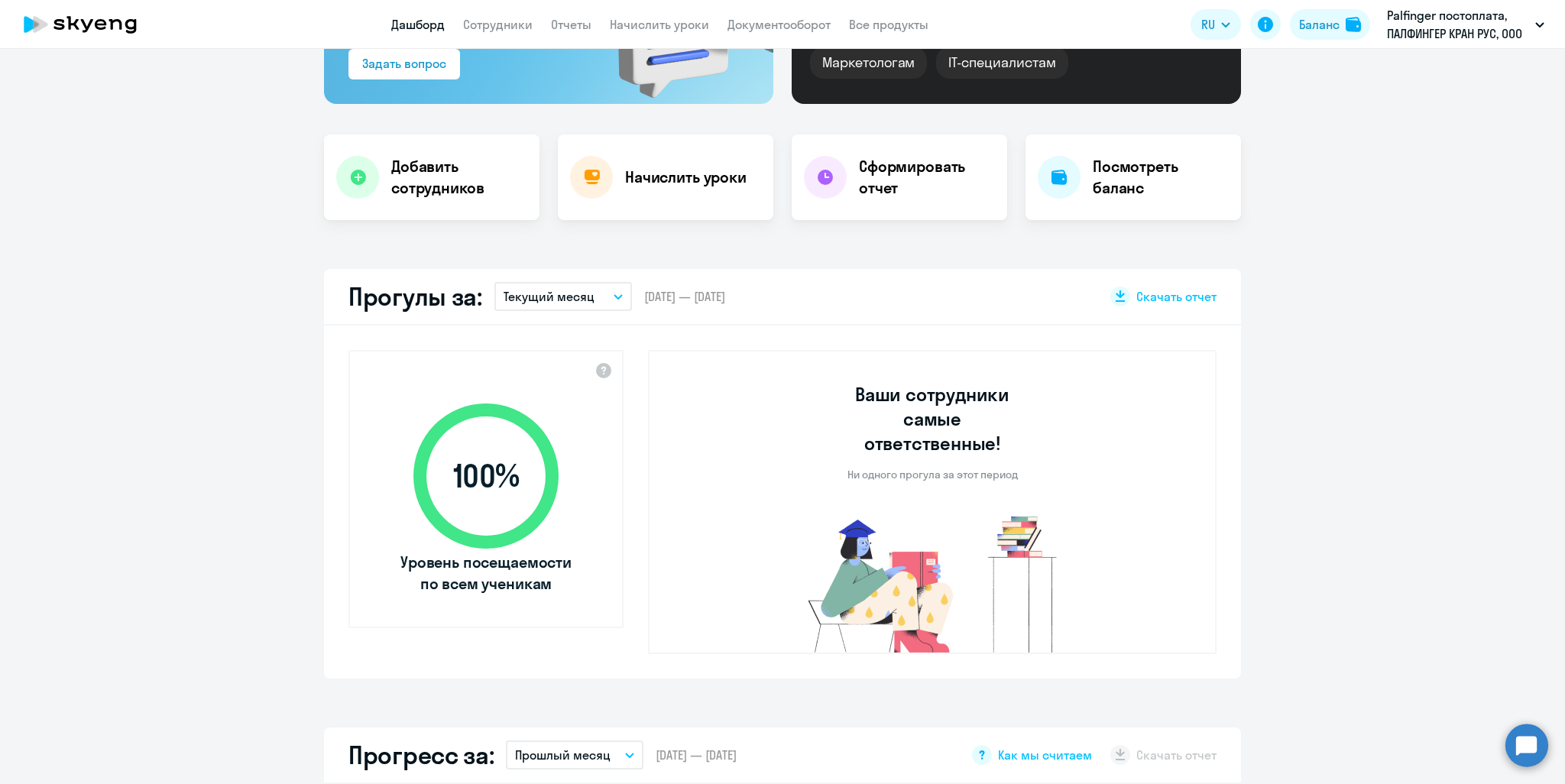
click at [603, 295] on button "Текущий месяц" at bounding box center [563, 296] width 137 height 29
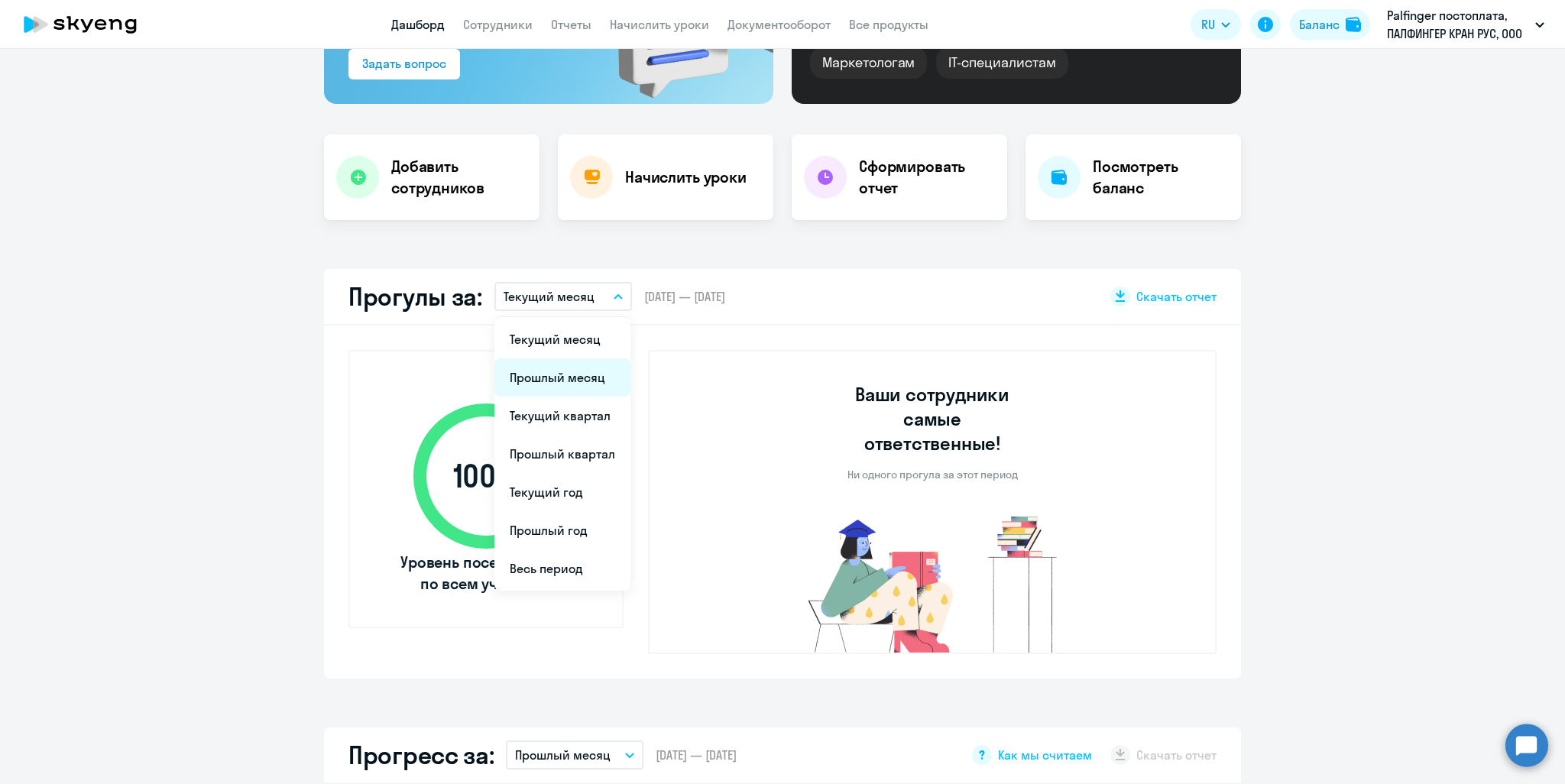
click at [578, 380] on li "Прошлый месяц" at bounding box center [562, 377] width 136 height 38
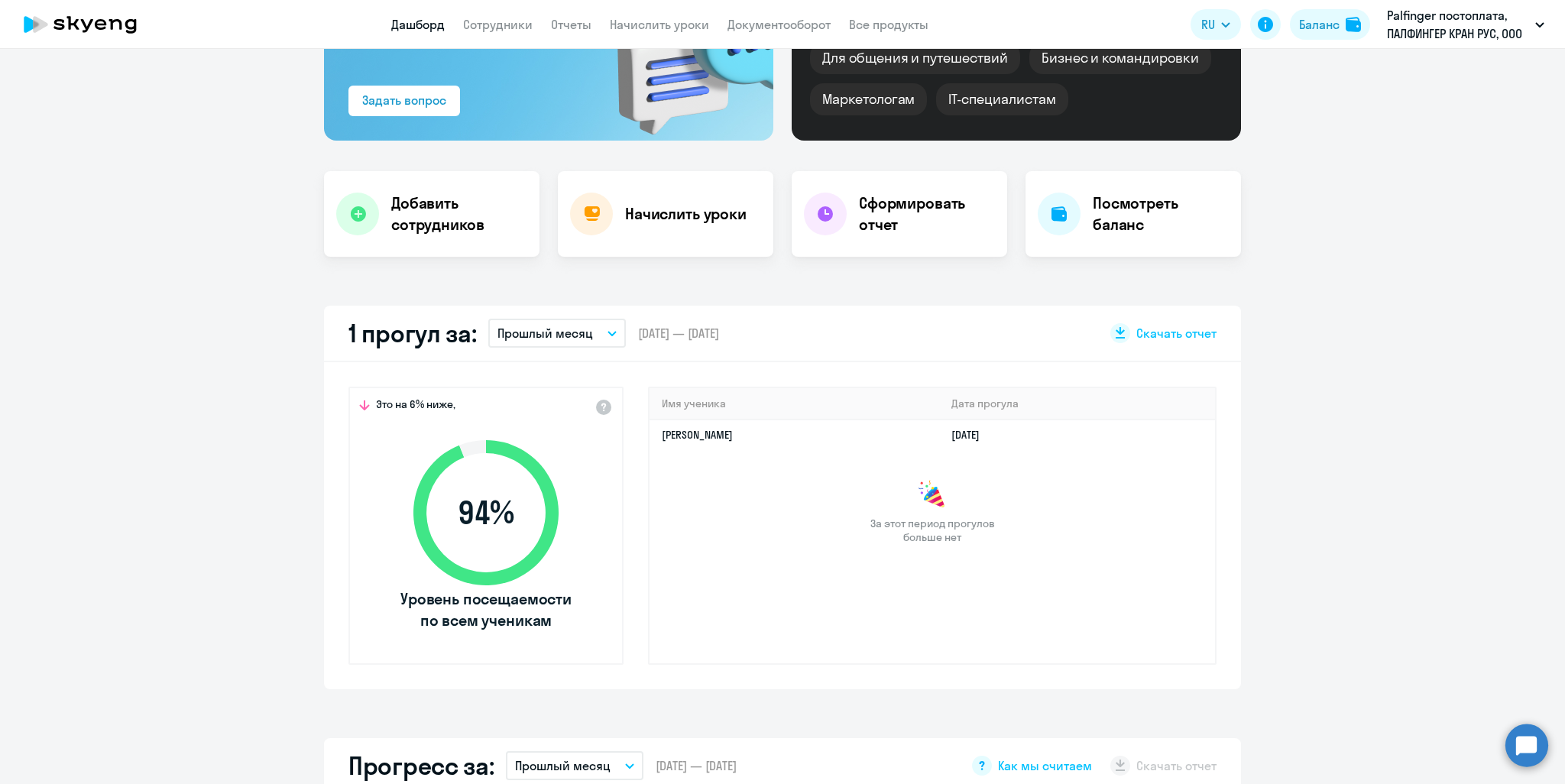
scroll to position [153, 0]
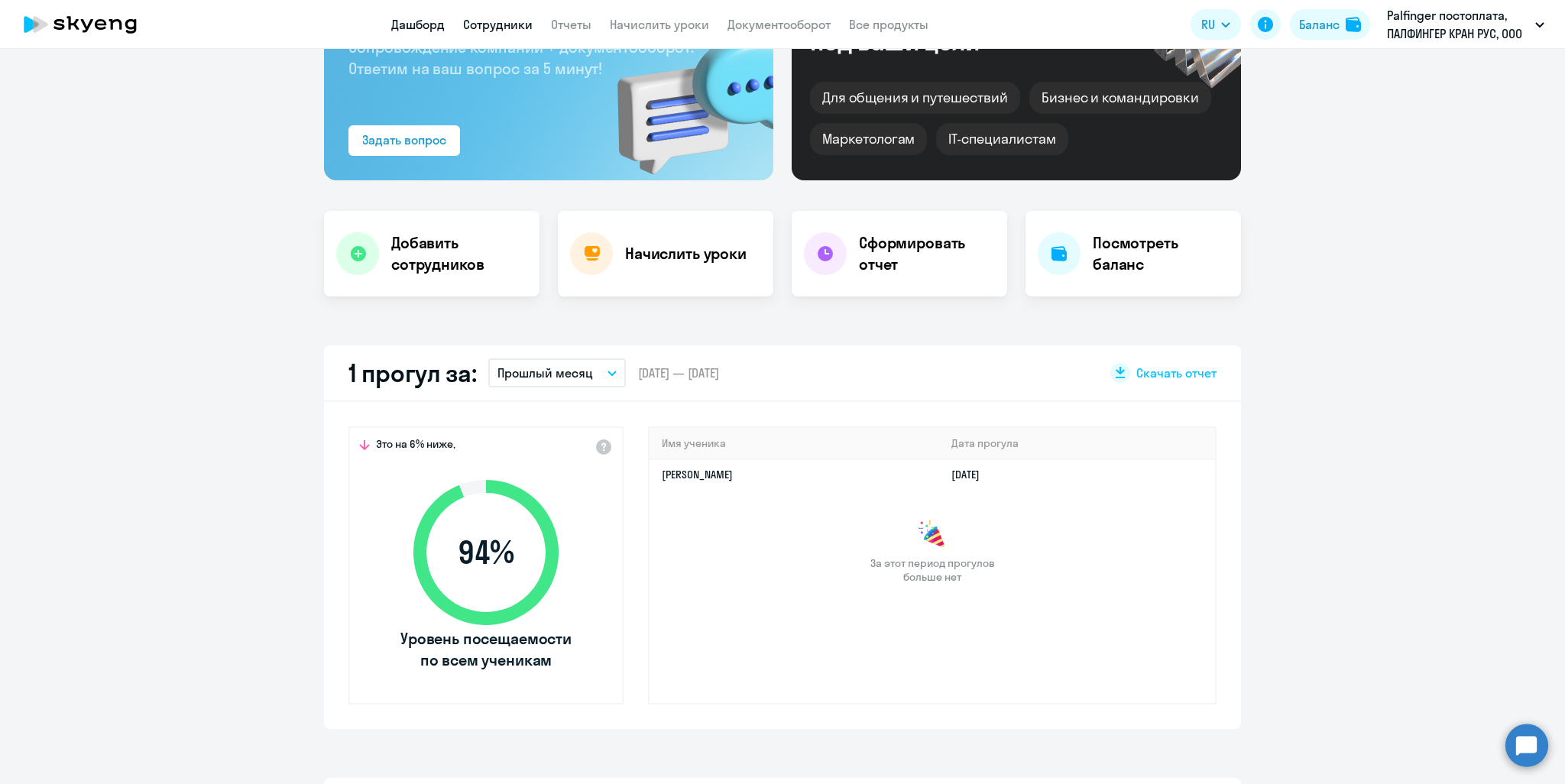
click at [512, 24] on link "Сотрудники" at bounding box center [498, 25] width 70 height 16
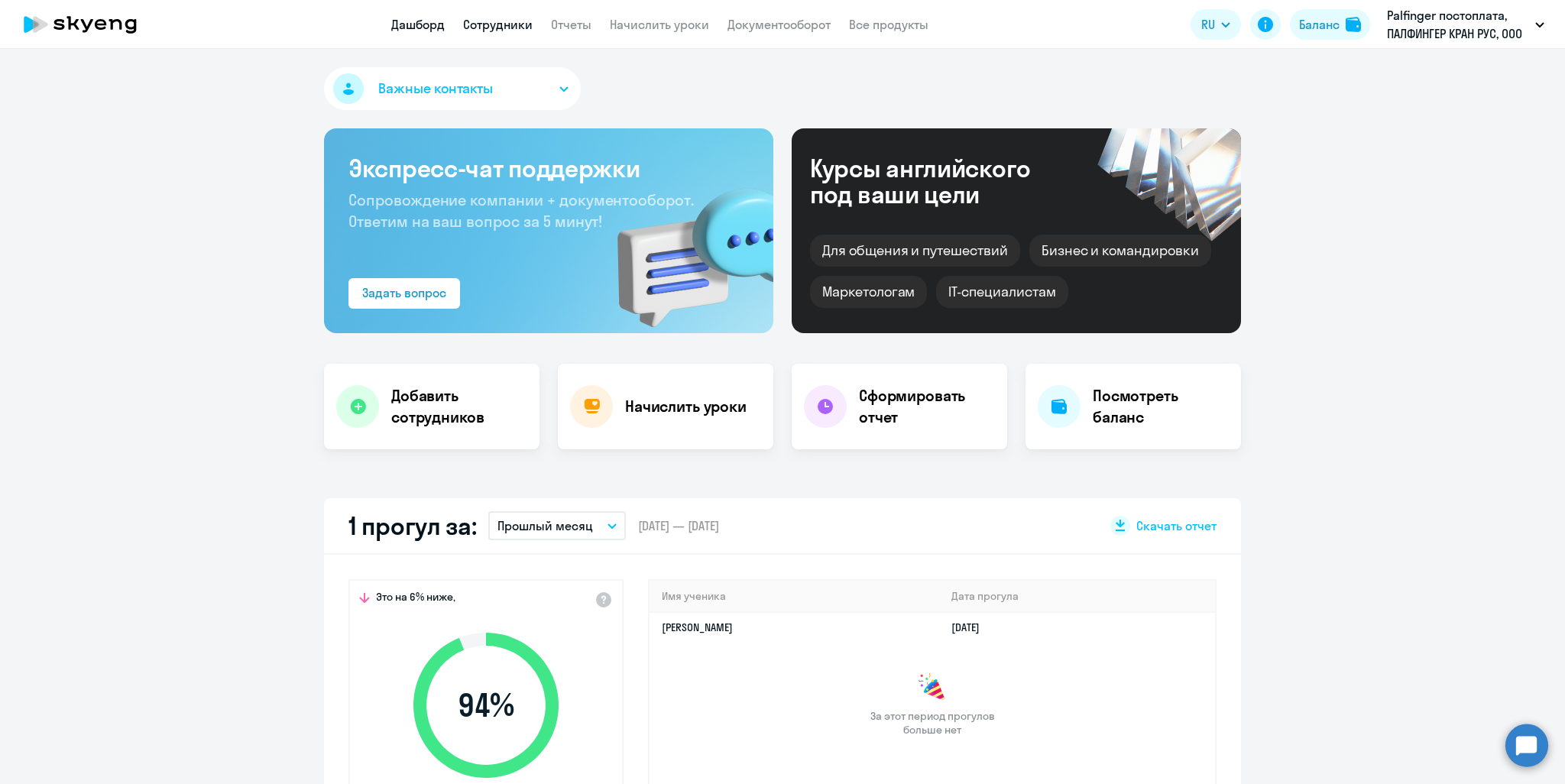
select select "30"
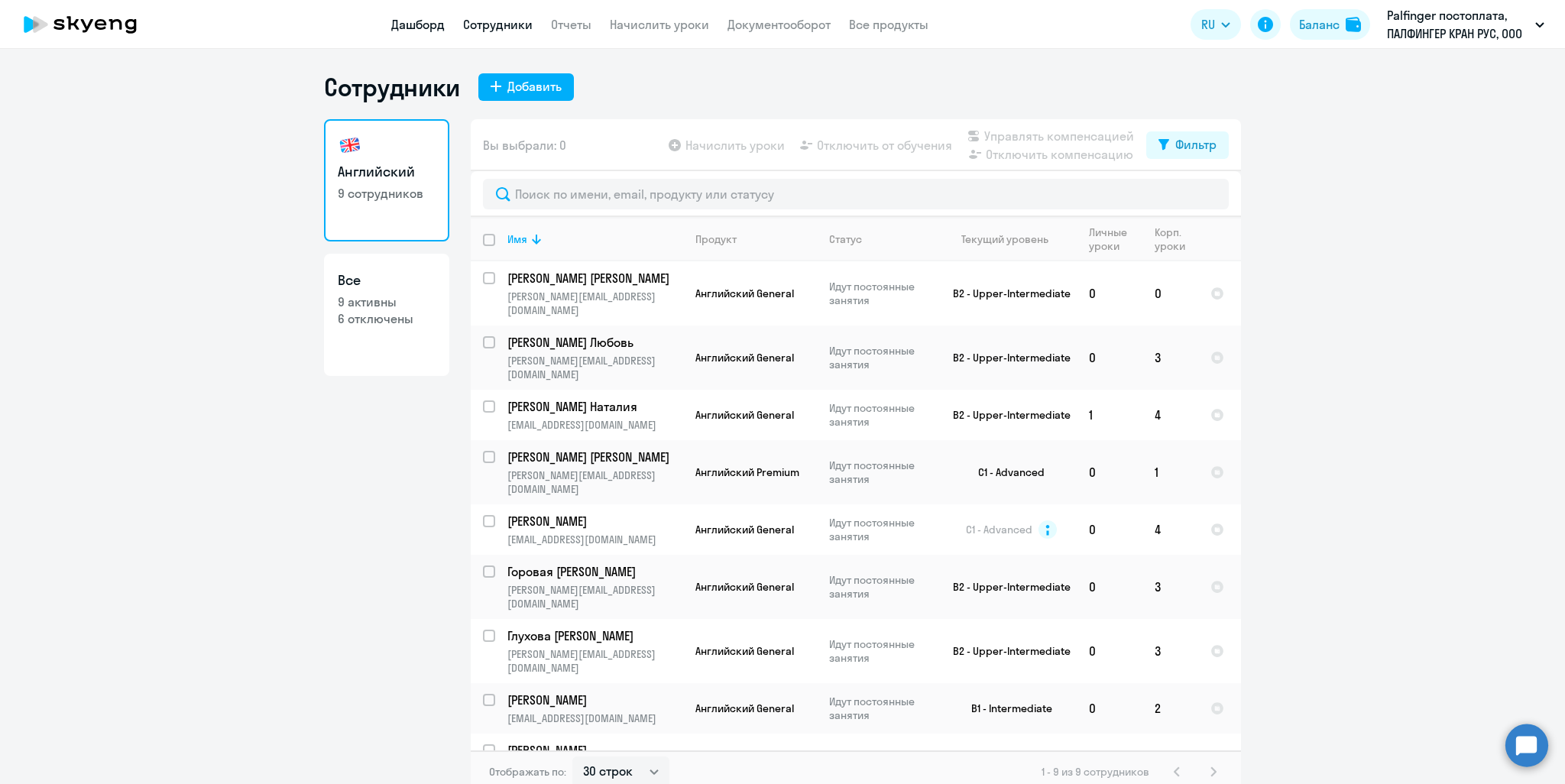
click at [416, 27] on link "Дашборд" at bounding box center [418, 25] width 54 height 16
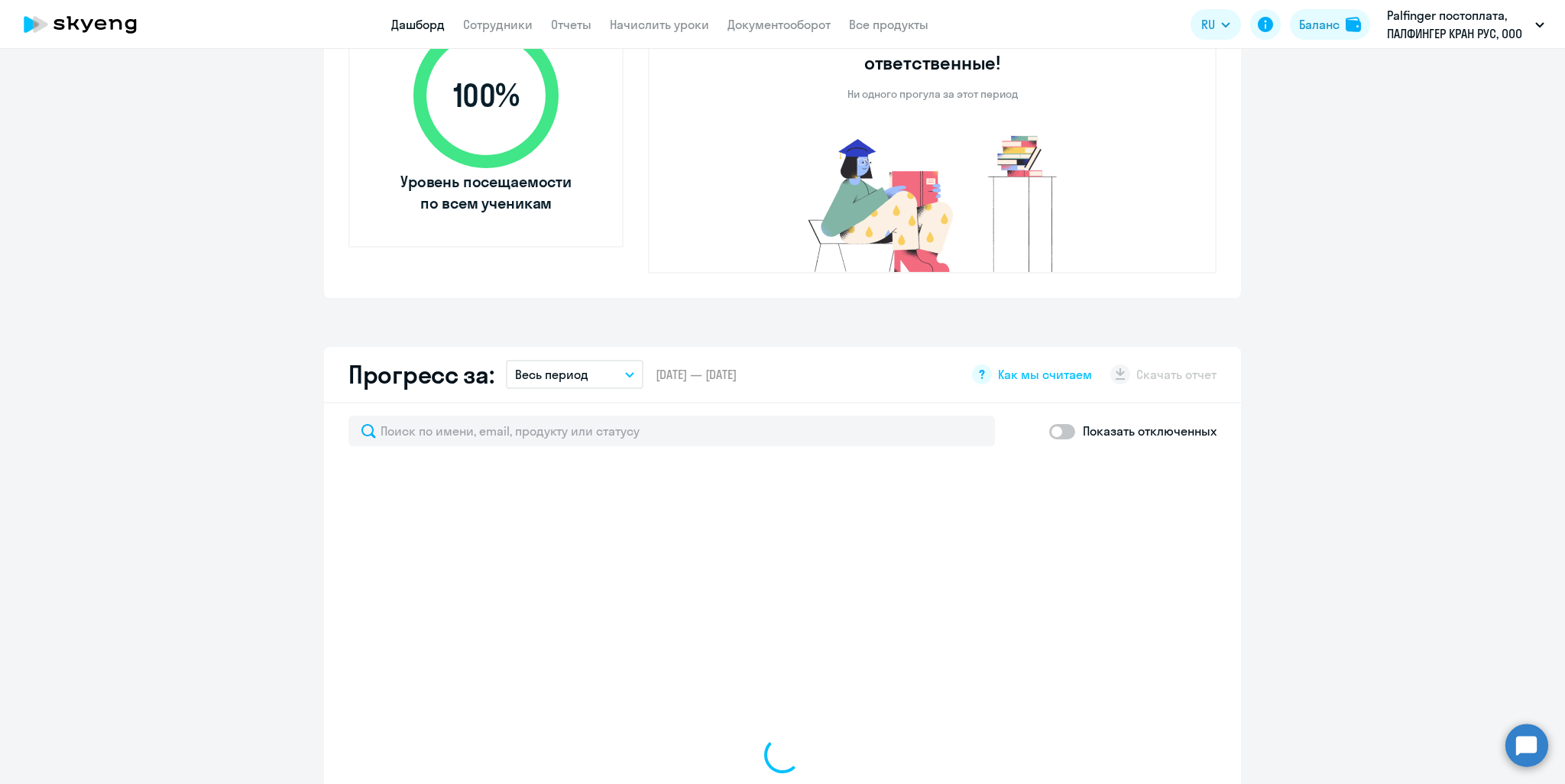
scroll to position [688, 0]
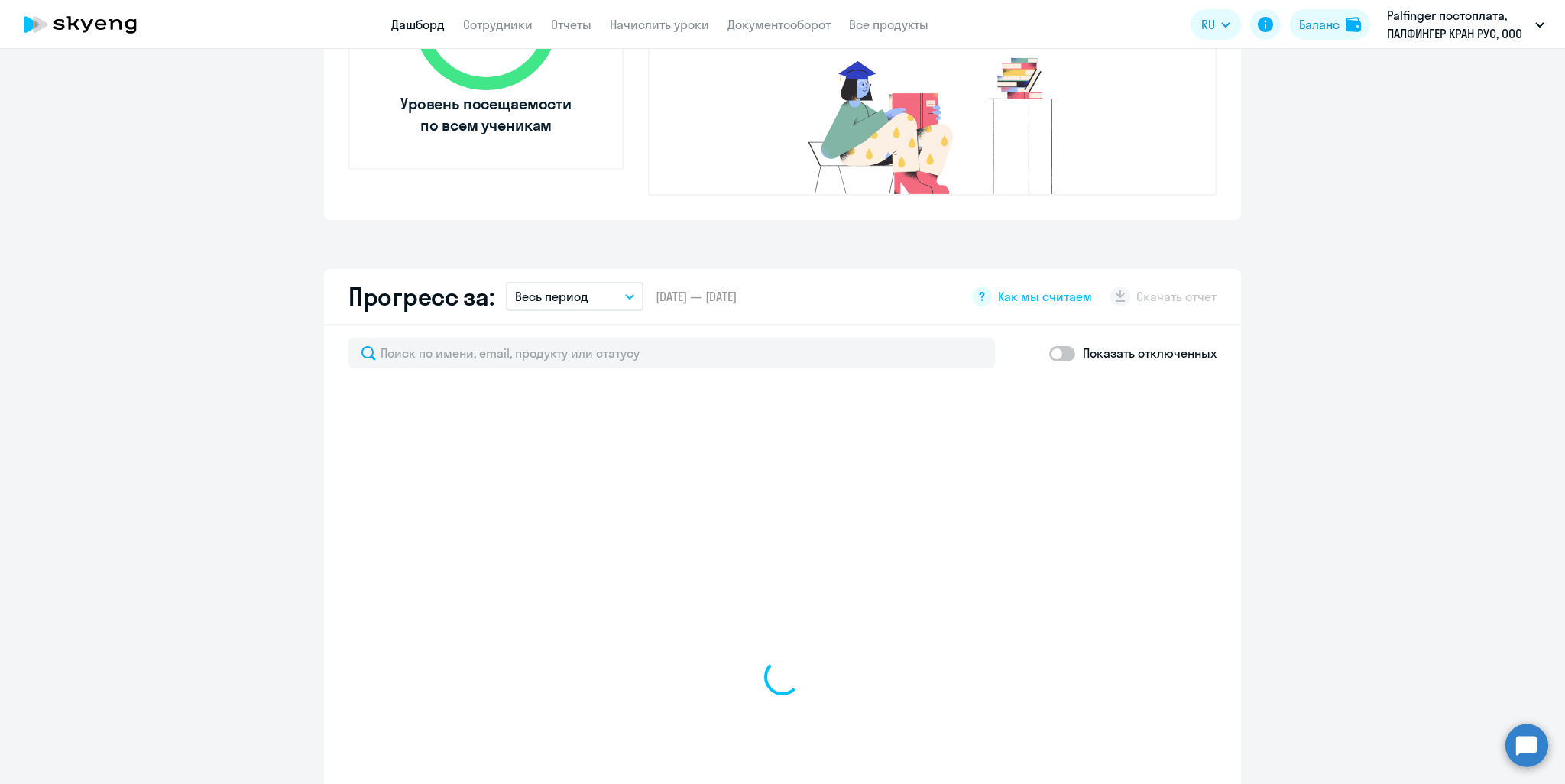
select select "30"
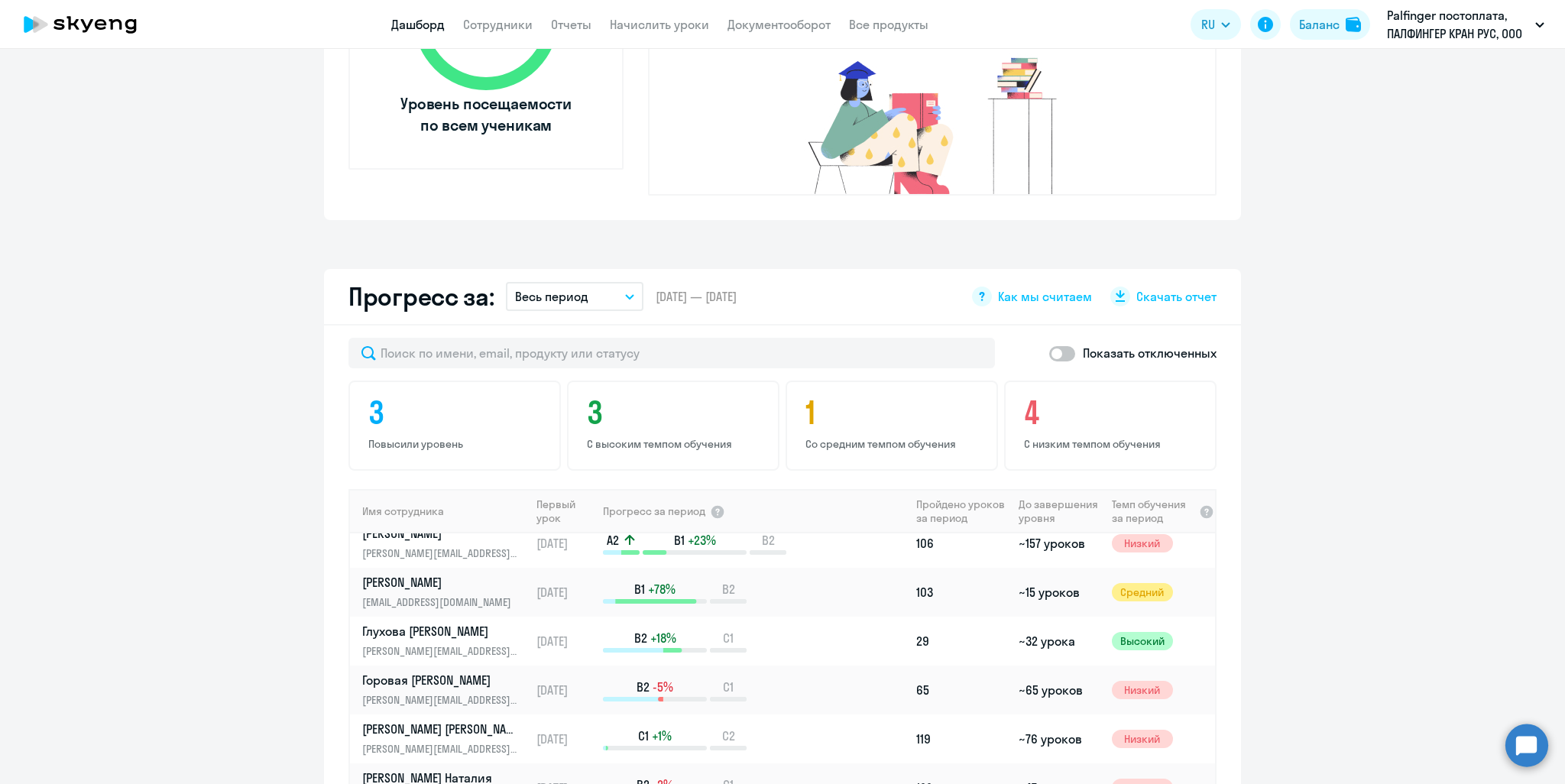
scroll to position [0, 0]
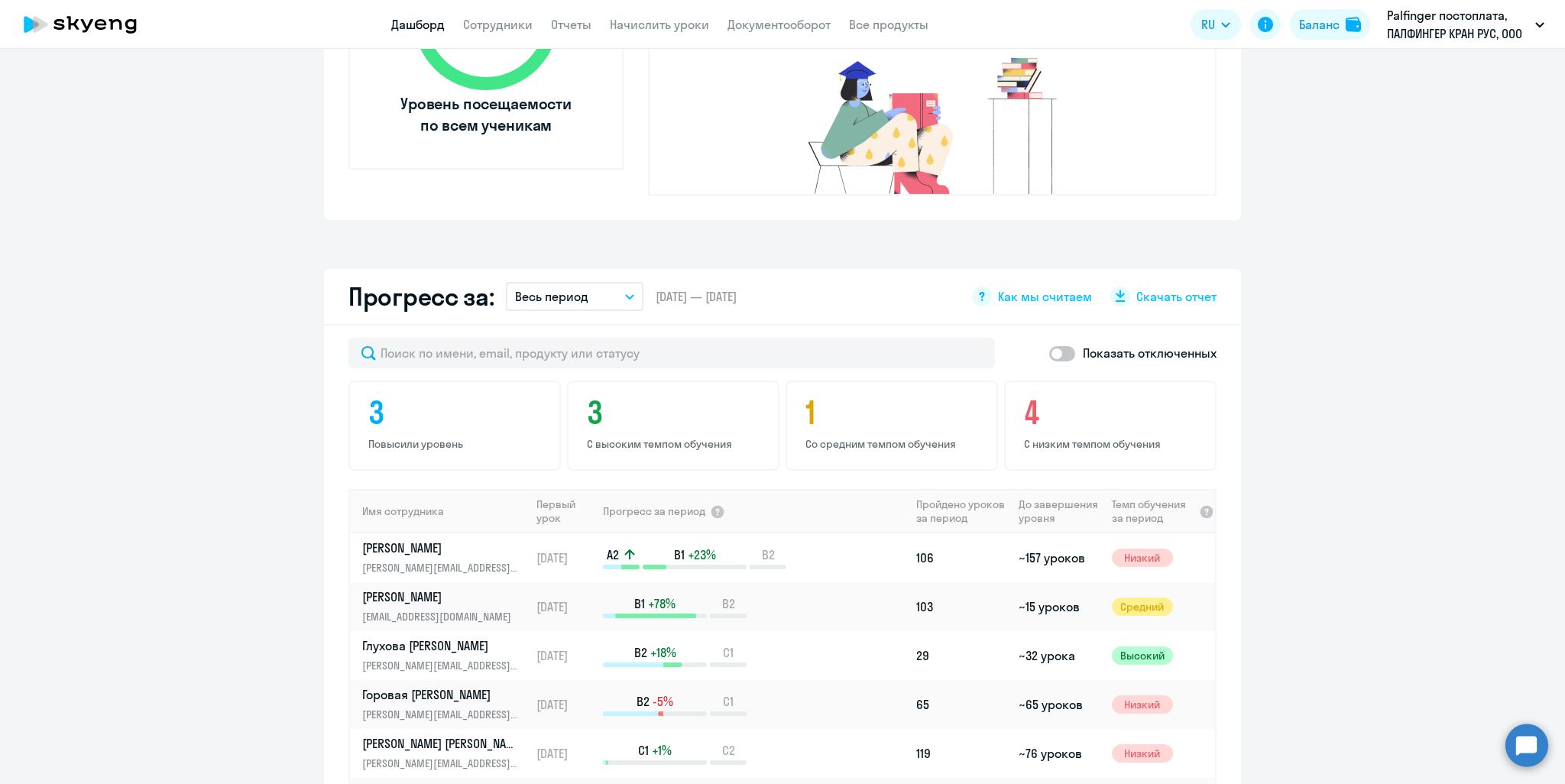
click at [630, 282] on button "Весь период" at bounding box center [574, 296] width 137 height 29
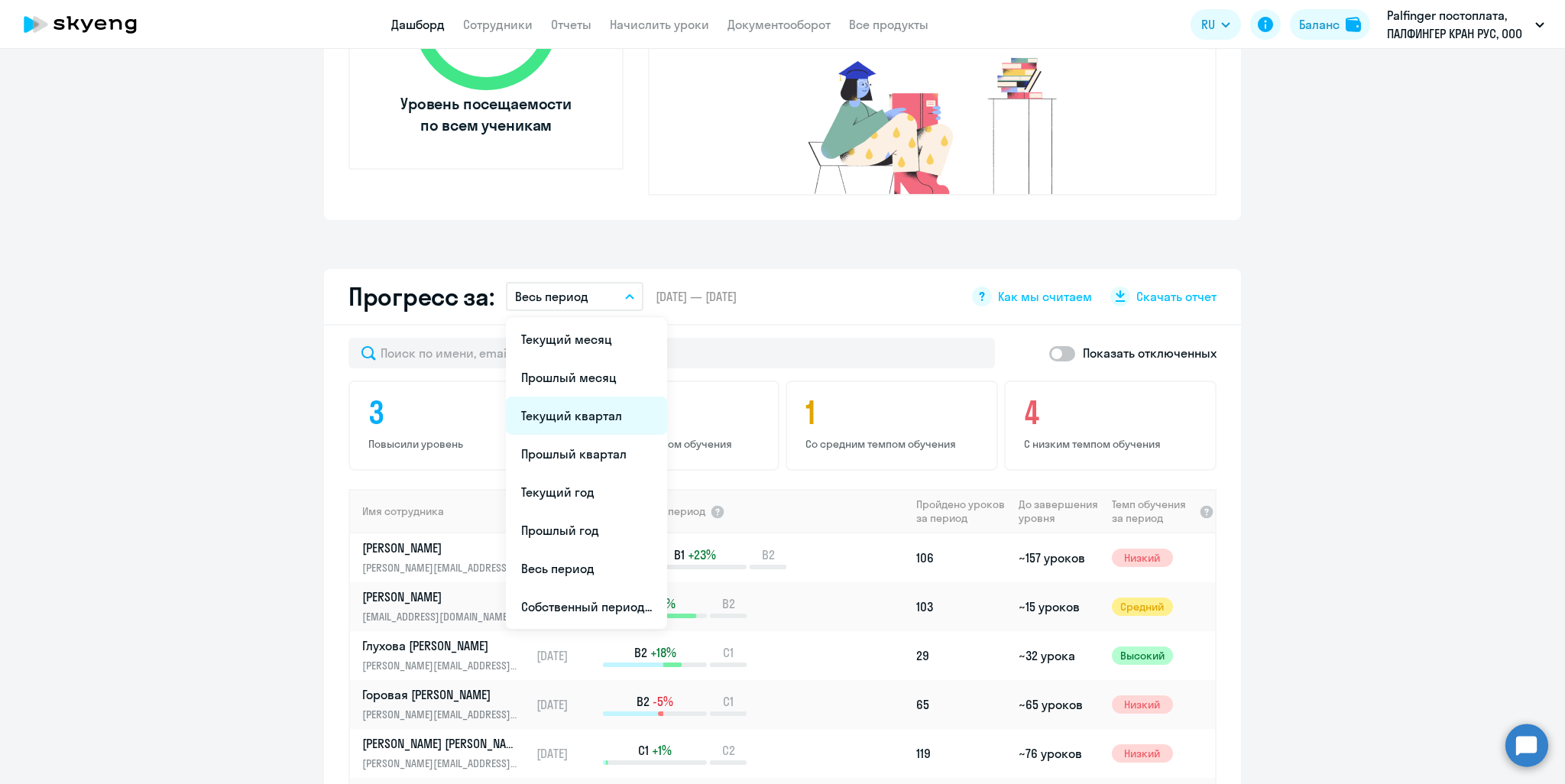
click at [578, 397] on li "Текущий квартал" at bounding box center [587, 415] width 161 height 38
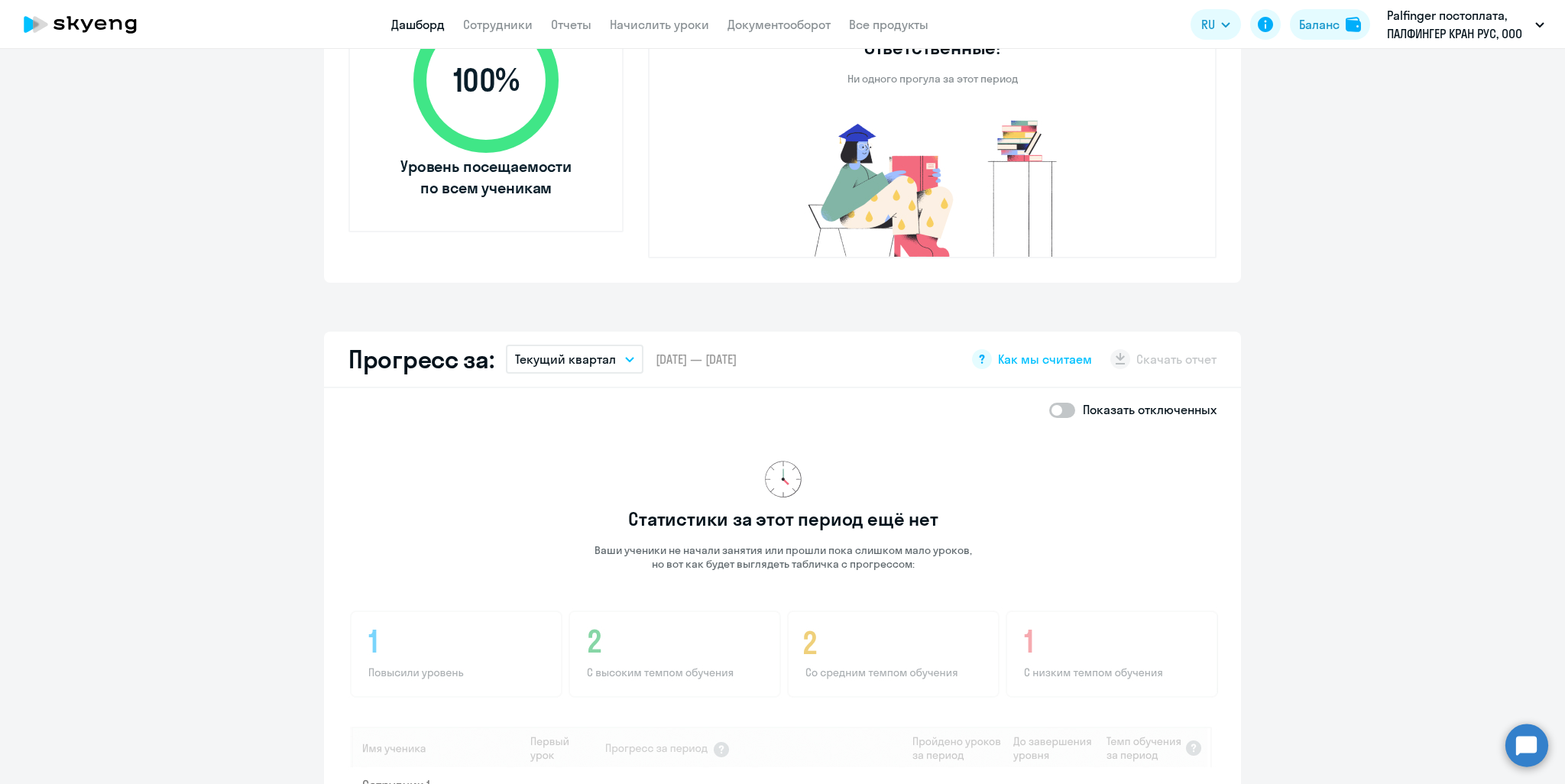
scroll to position [612, 0]
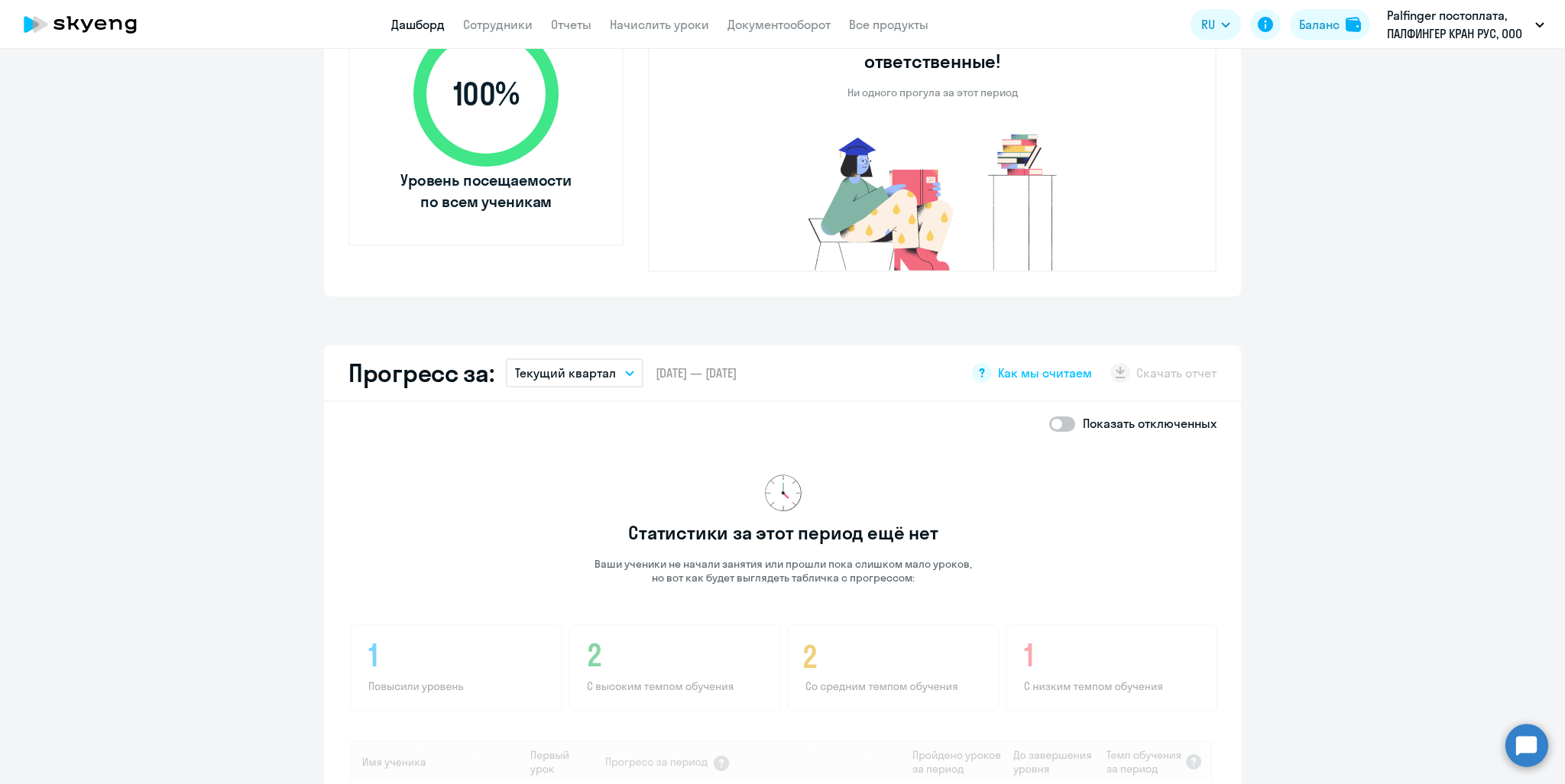
click at [626, 371] on icon "button" at bounding box center [630, 373] width 8 height 4
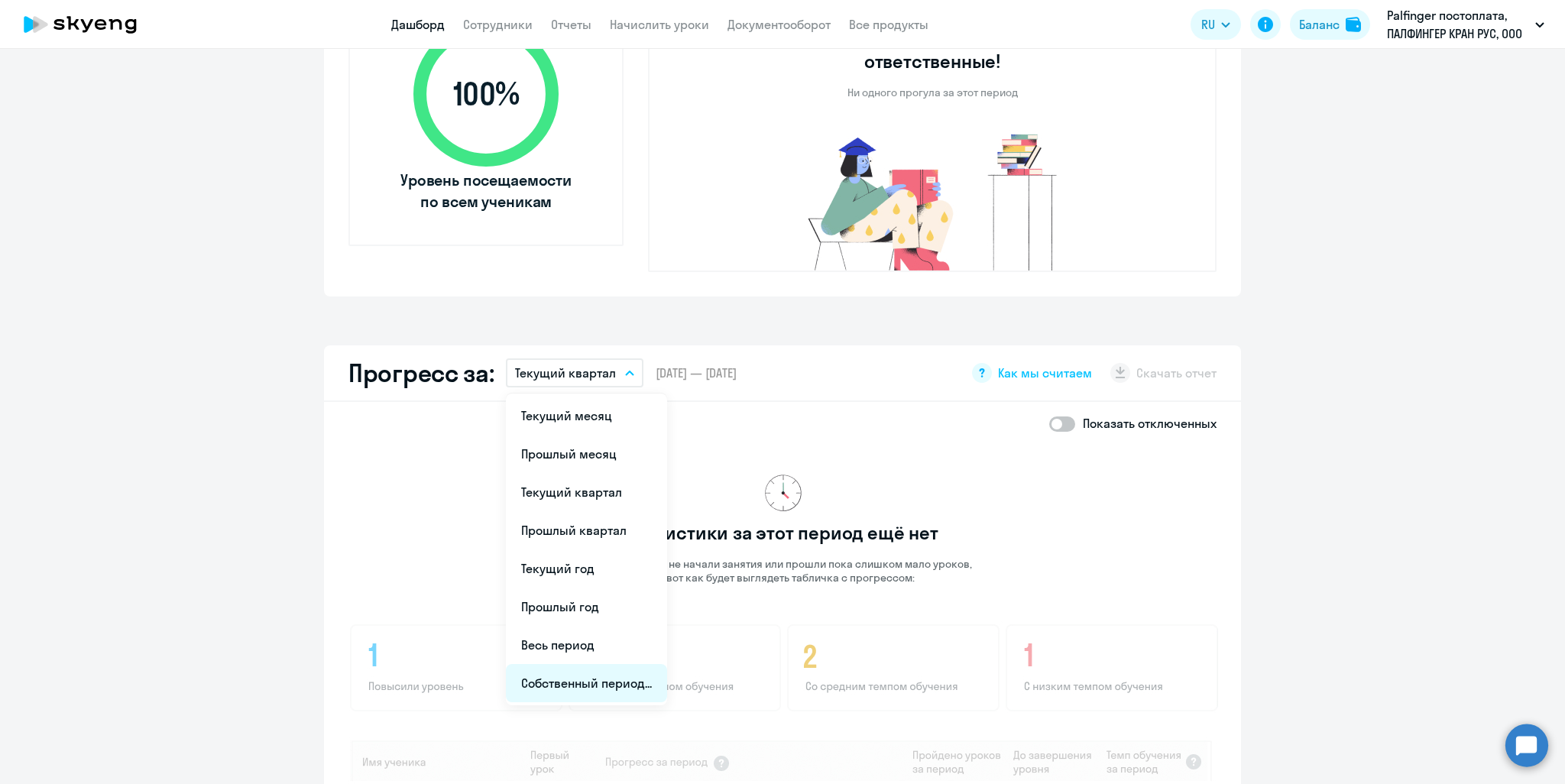
click at [545, 664] on li "Собственный период..." at bounding box center [587, 683] width 161 height 38
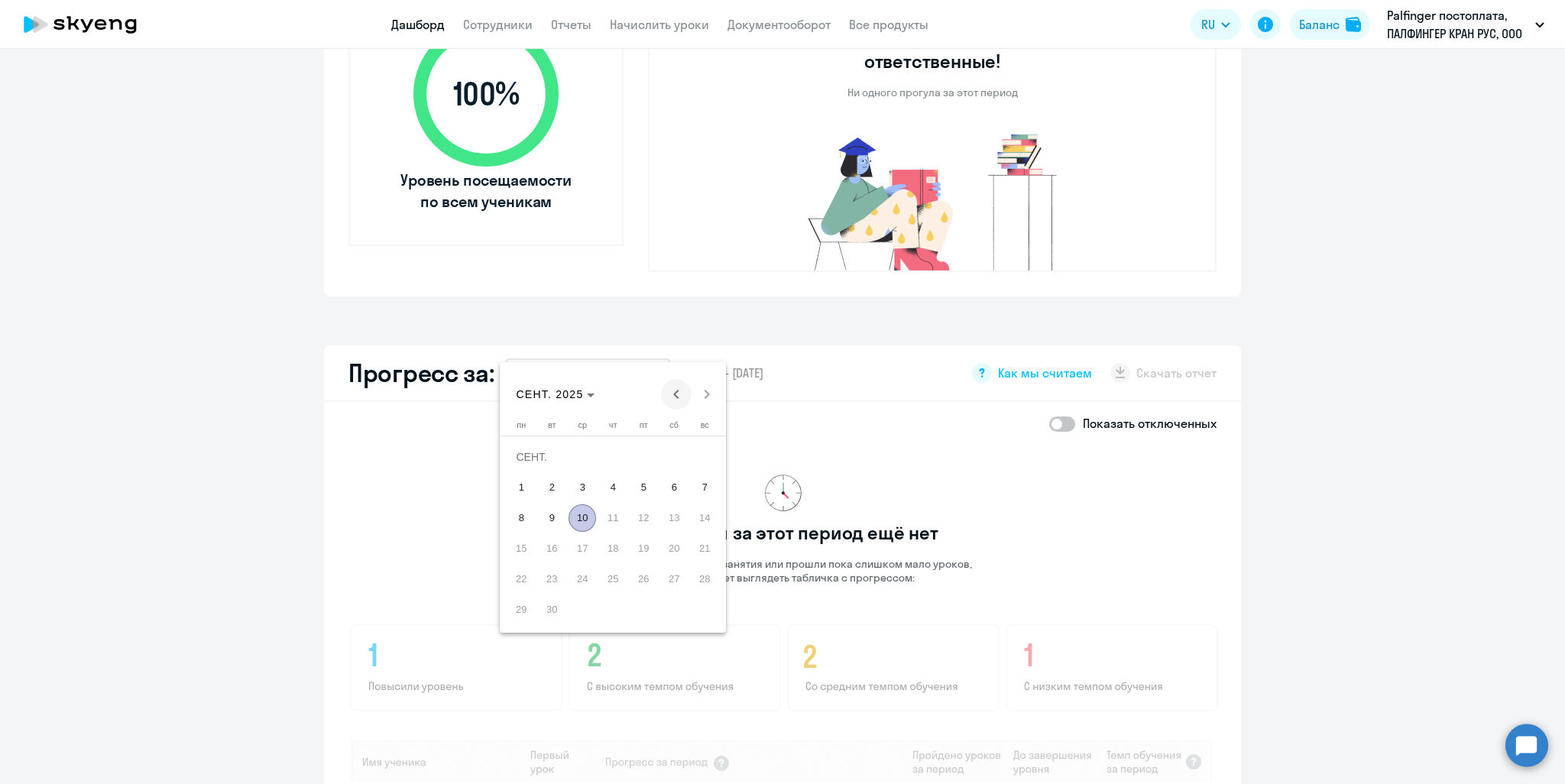
click at [666, 398] on span "Previous month" at bounding box center [676, 394] width 30 height 30
click at [633, 453] on span "1" at bounding box center [643, 456] width 27 height 27
click at [702, 578] on span "31" at bounding box center [704, 579] width 27 height 27
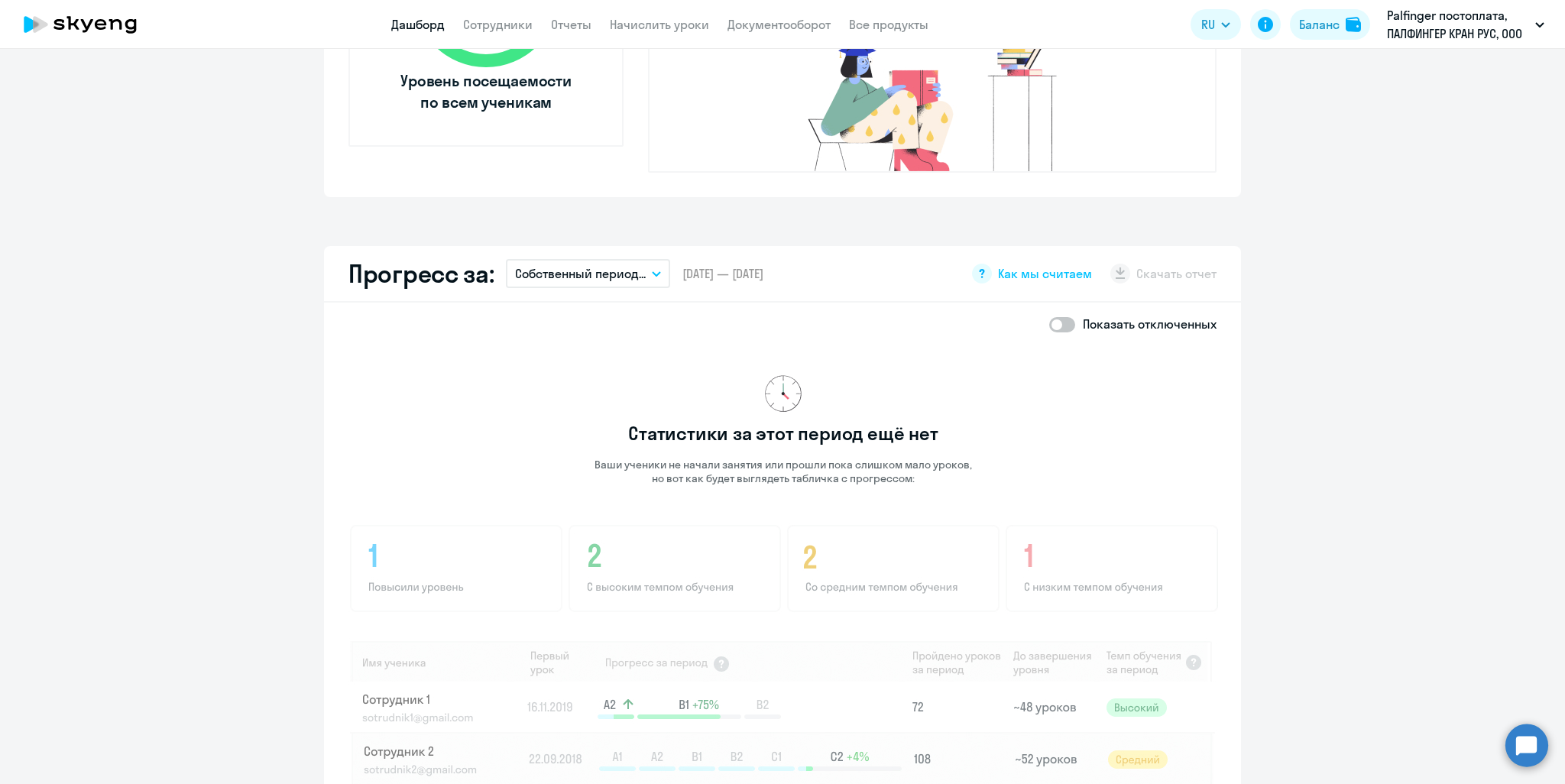
scroll to position [596, 0]
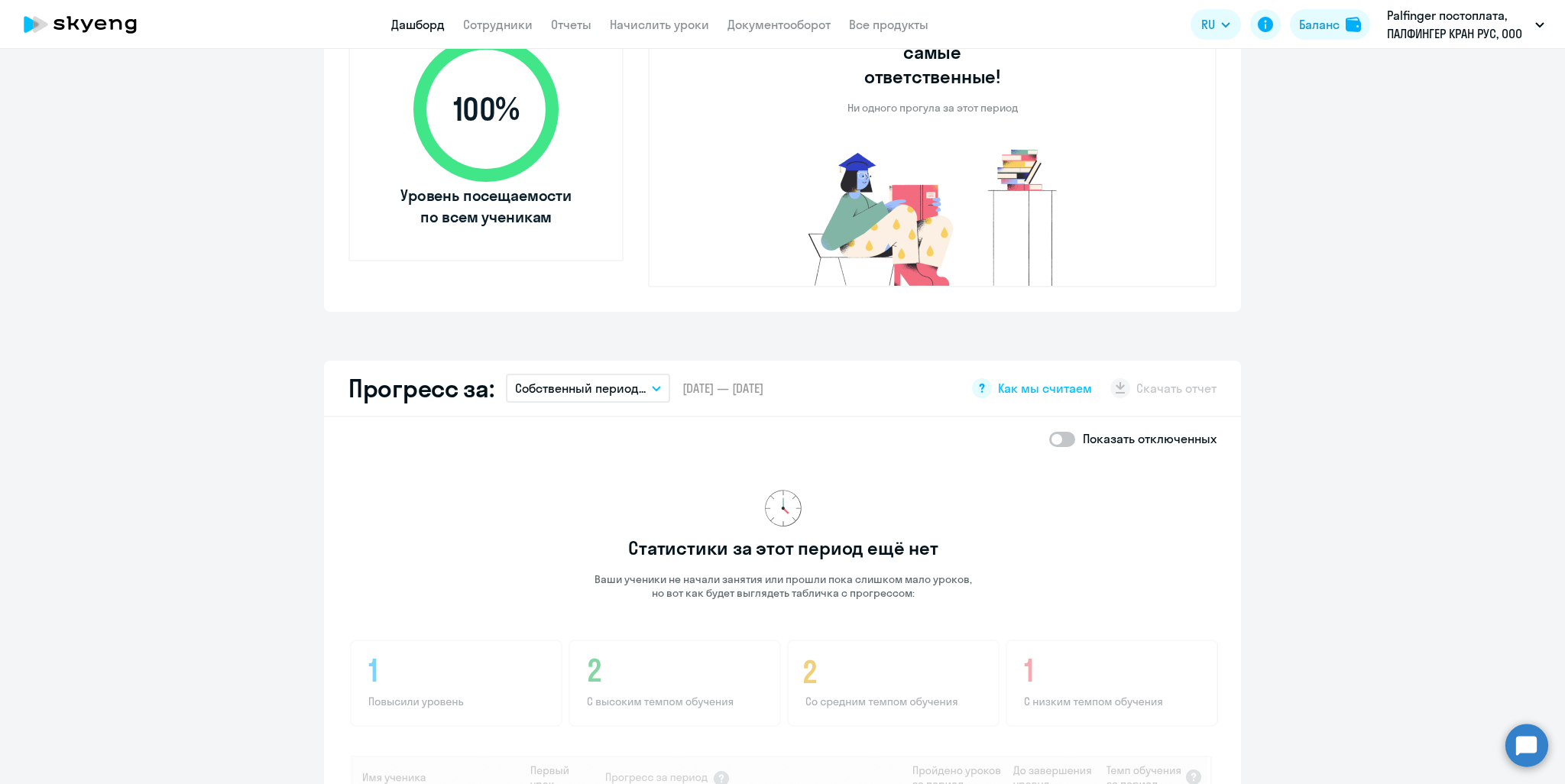
click at [427, 25] on link "Дашборд" at bounding box center [418, 25] width 54 height 16
click at [483, 23] on link "Сотрудники" at bounding box center [498, 25] width 70 height 16
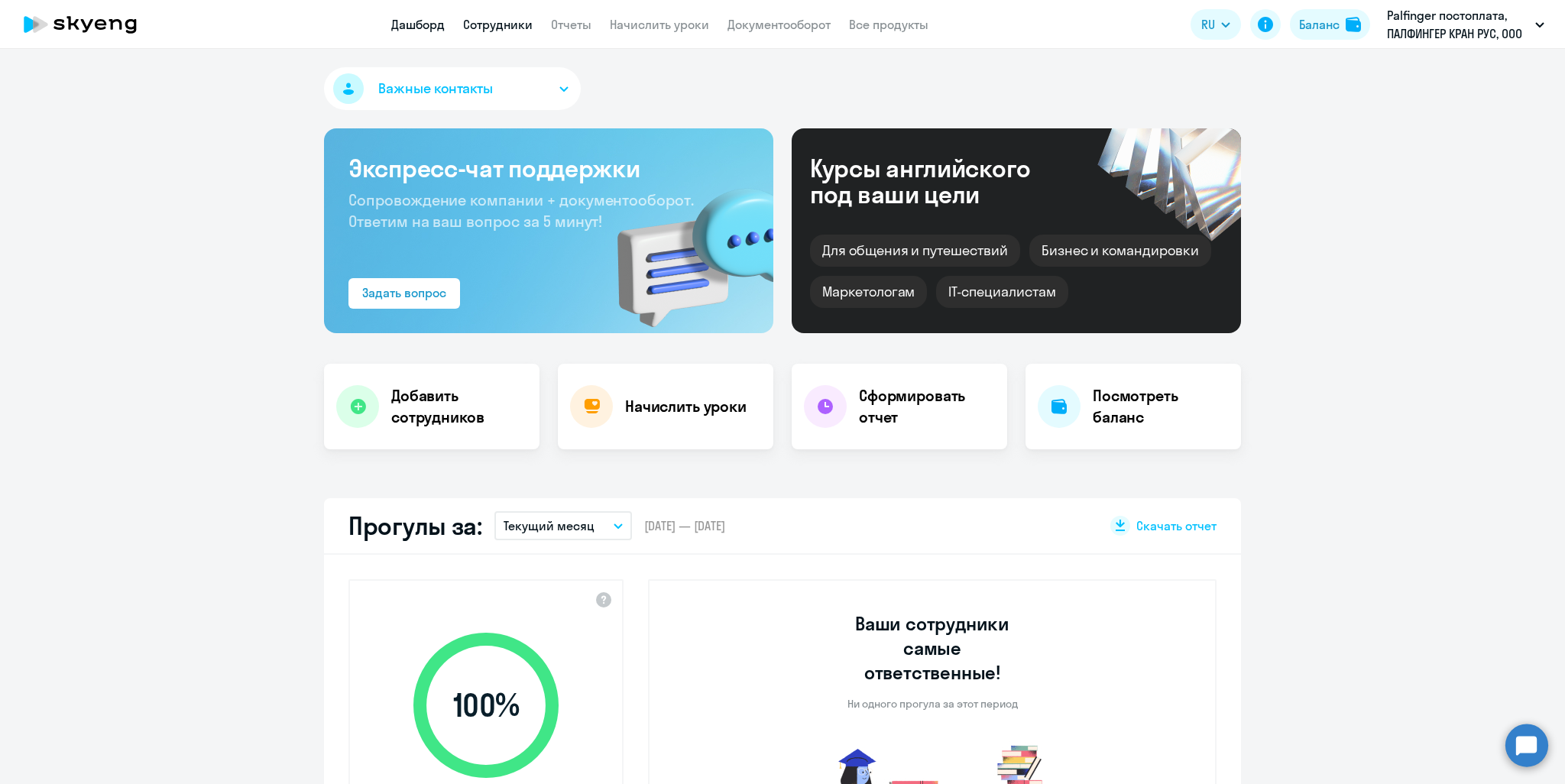
select select "30"
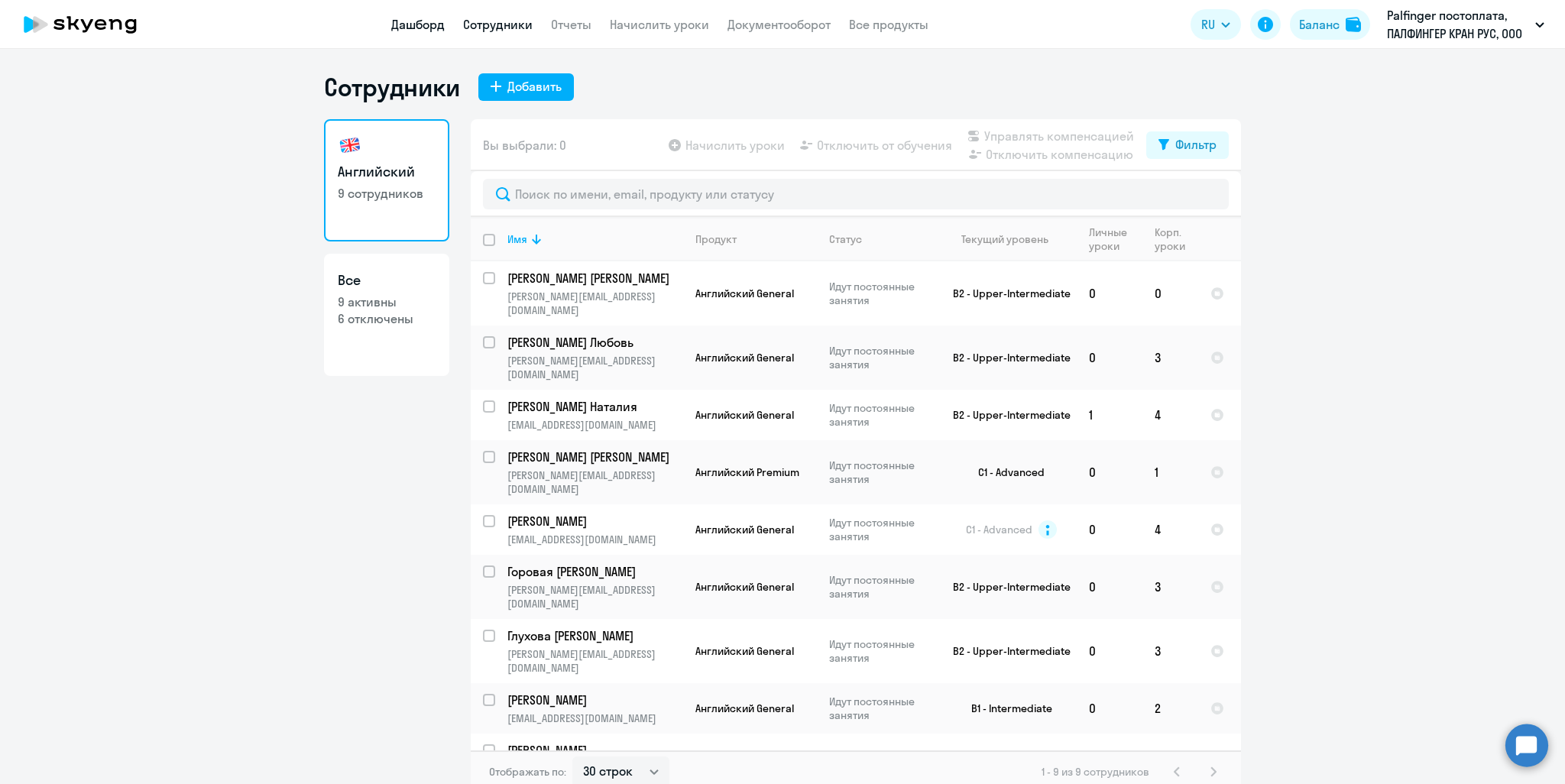
click at [418, 26] on link "Дашборд" at bounding box center [418, 25] width 54 height 16
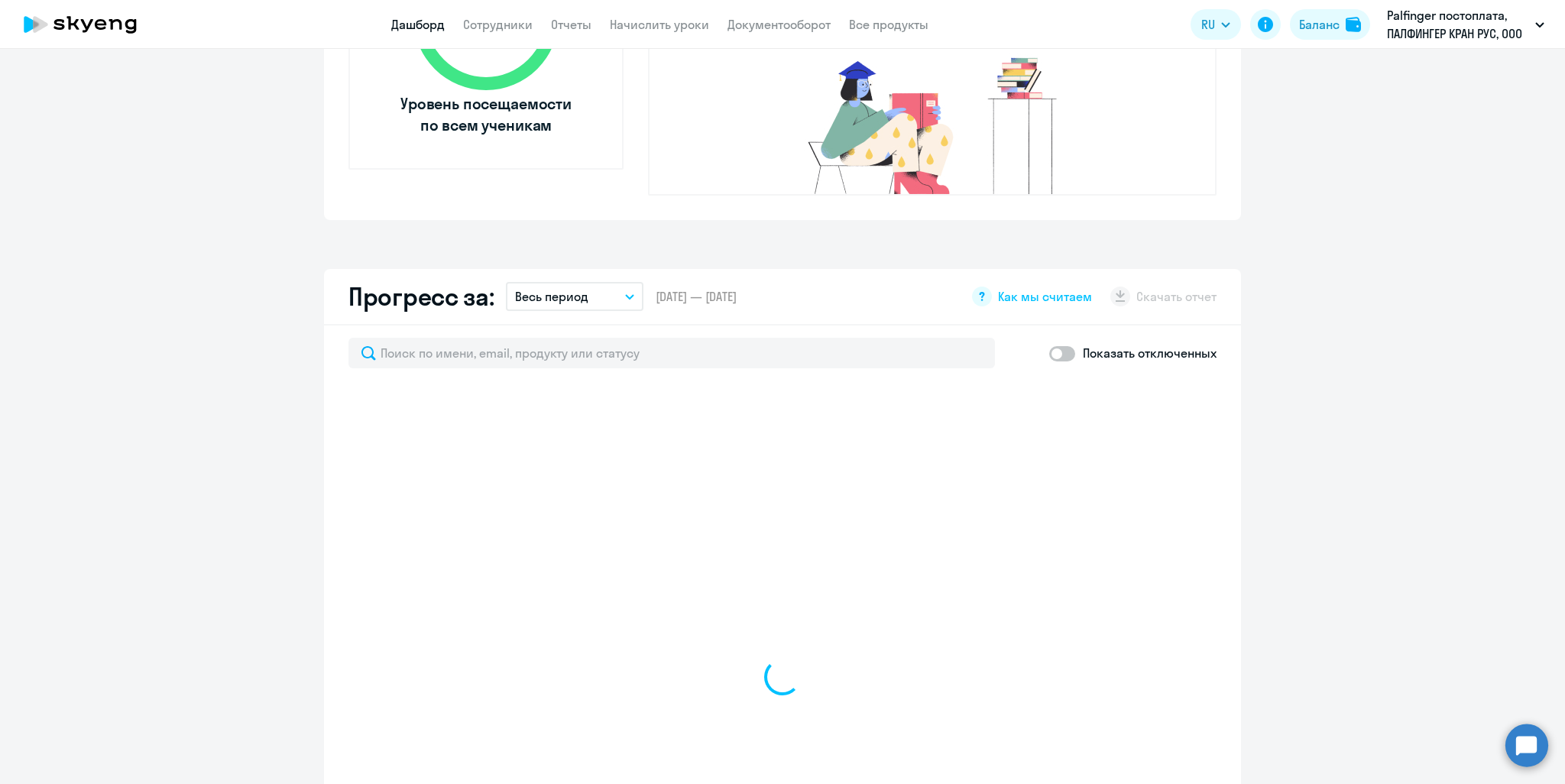
scroll to position [1070, 0]
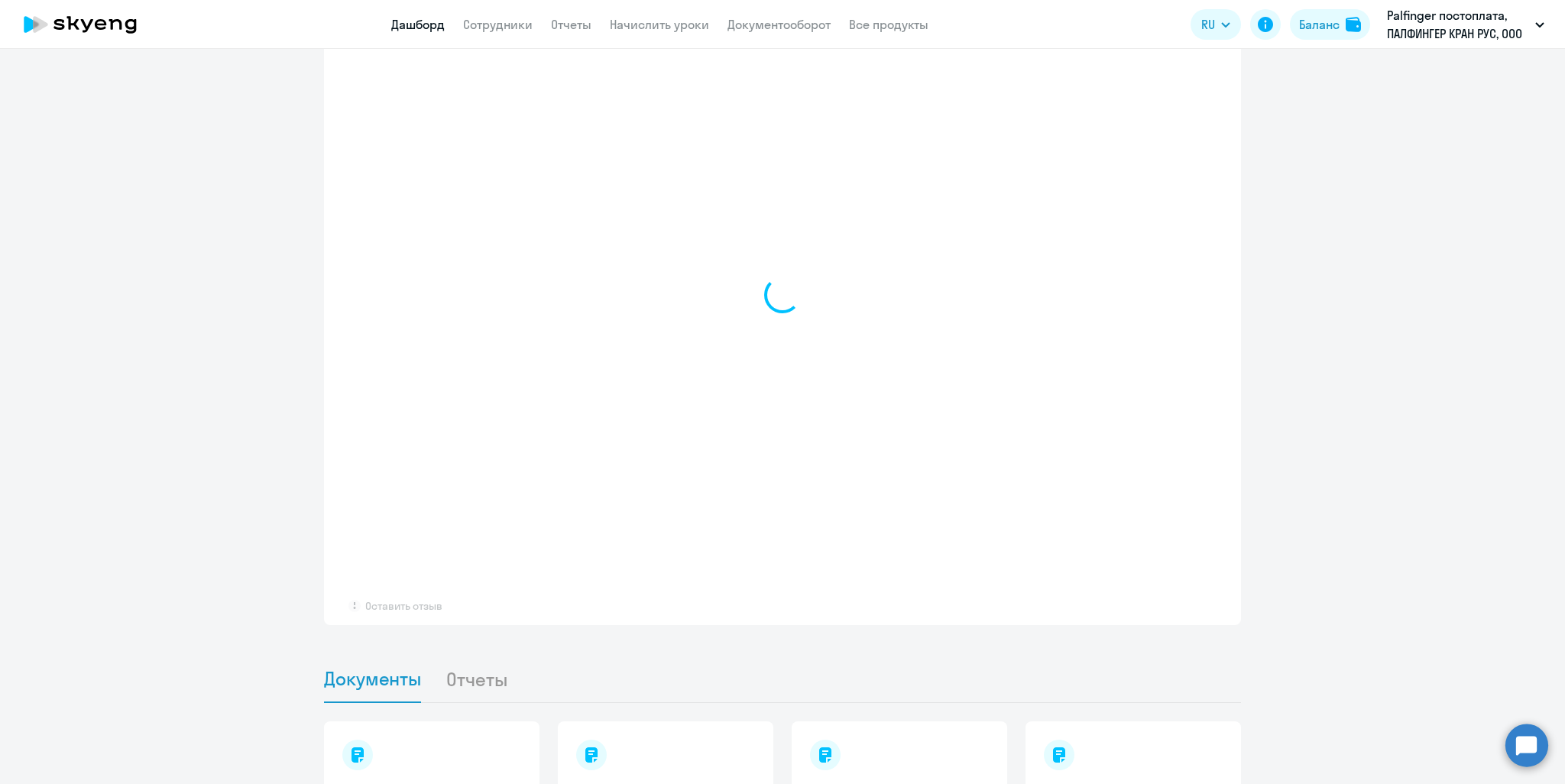
select select "30"
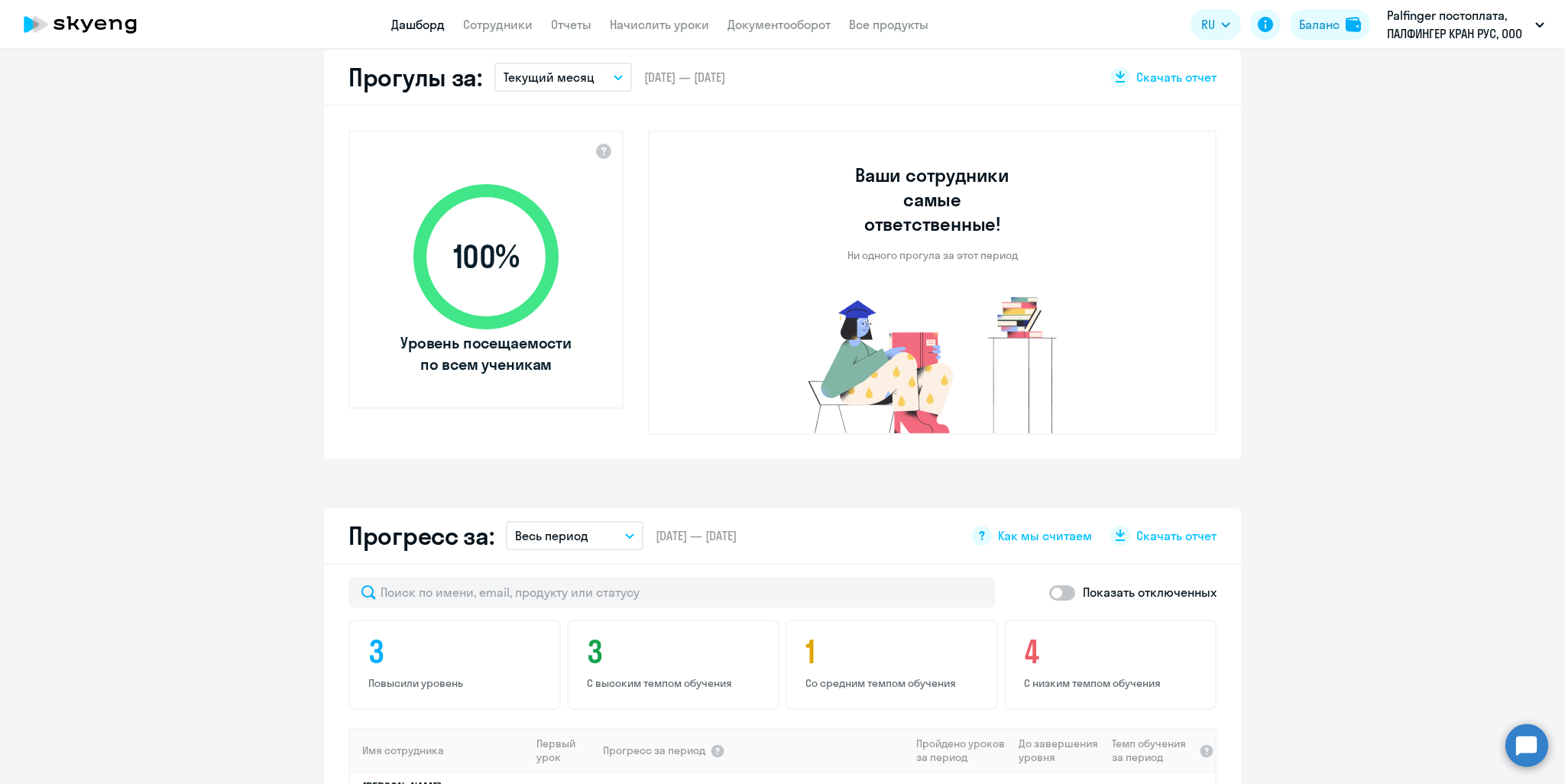
scroll to position [382, 0]
